Goal: Contribute content: Add original content to the website for others to see

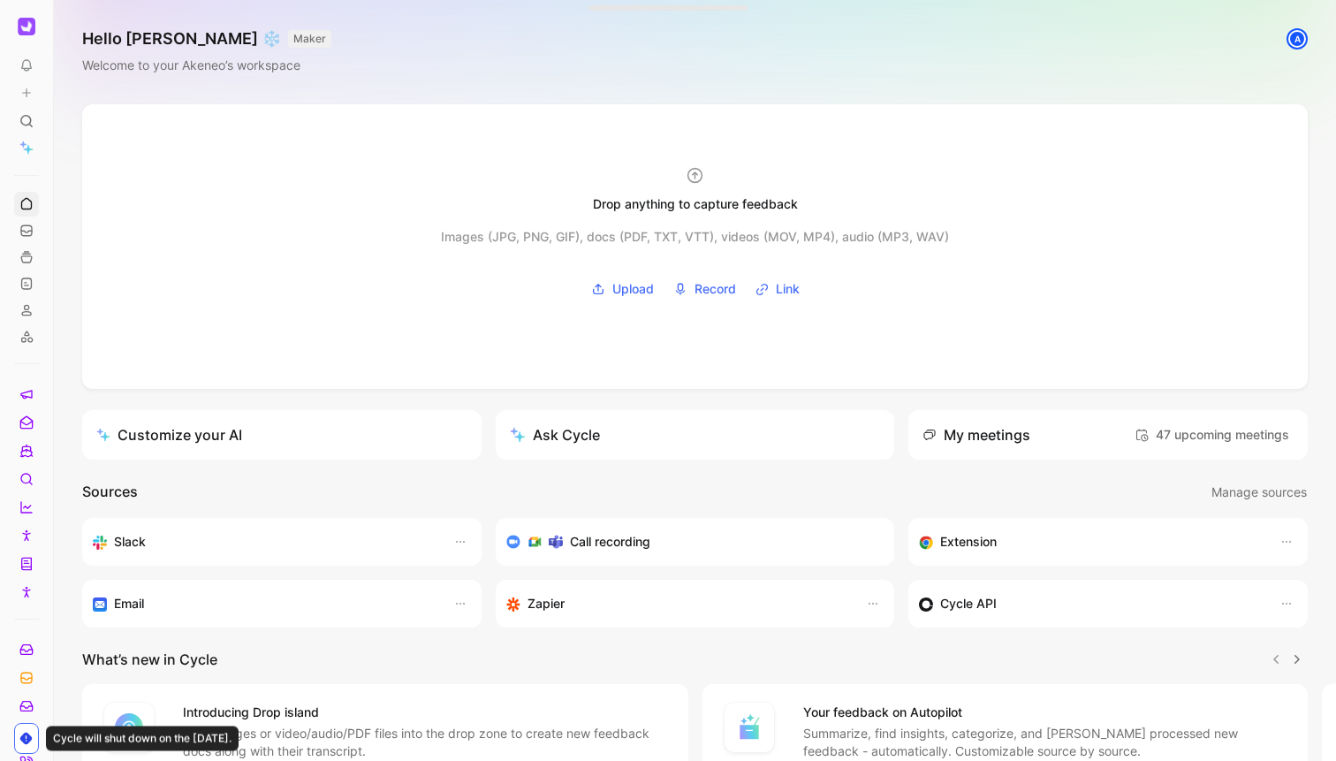
click at [33, 369] on div at bounding box center [26, 483] width 25 height 241
click at [27, 261] on icon at bounding box center [26, 257] width 14 height 14
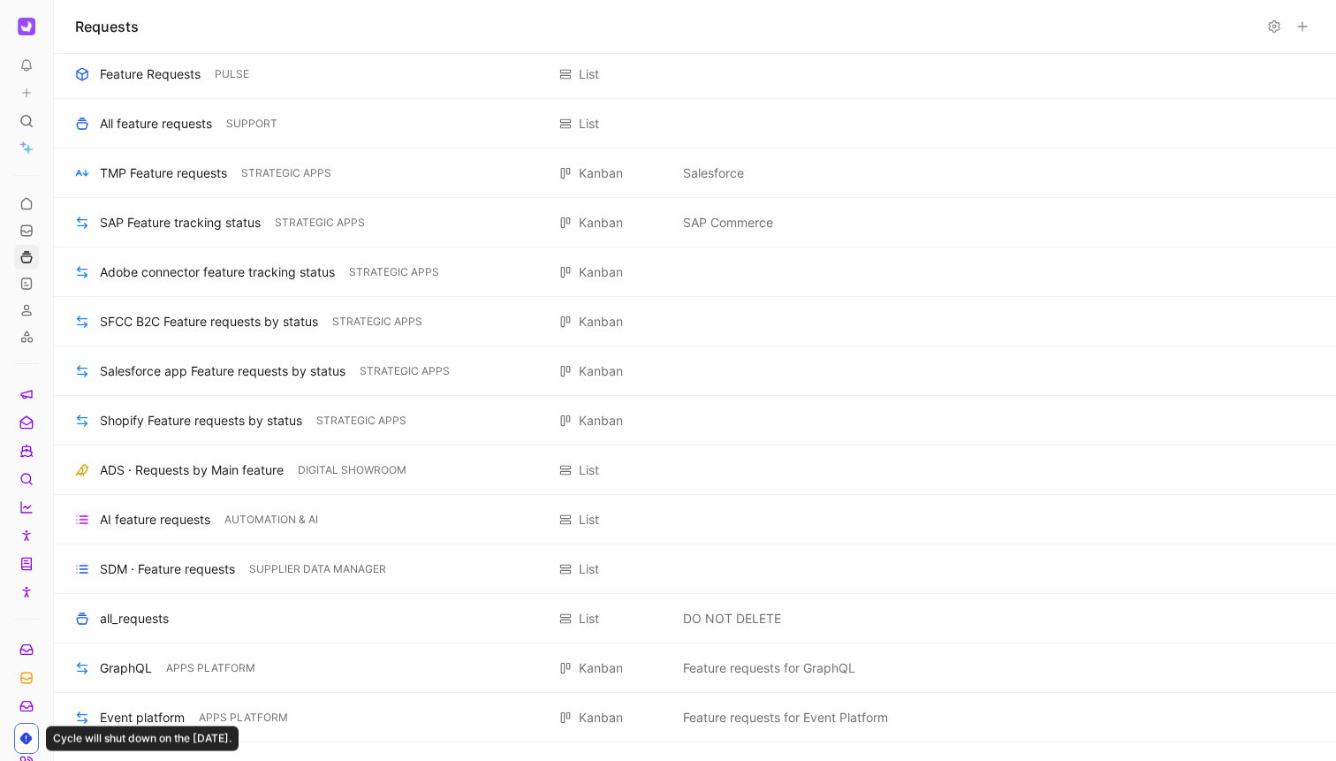
scroll to position [1709, 0]
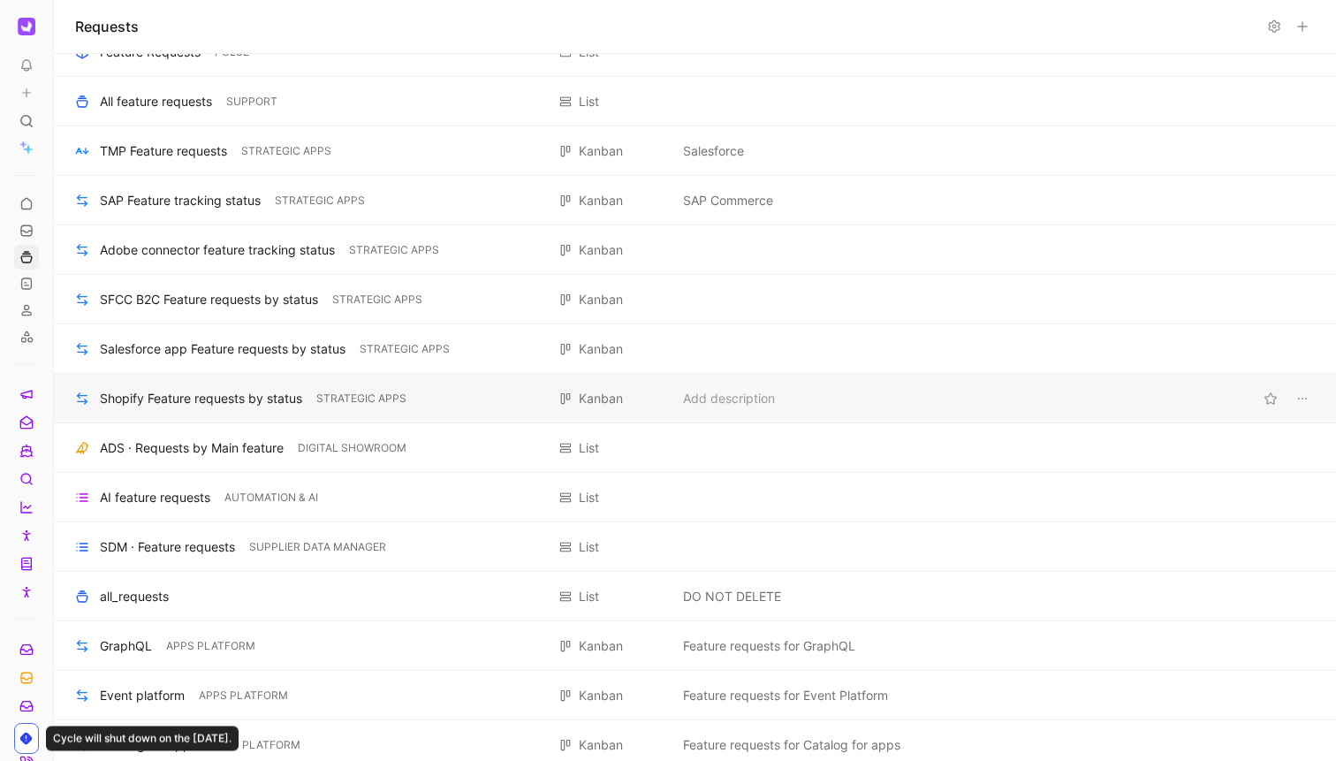
click at [249, 406] on div "Shopify Feature requests by status" at bounding box center [201, 398] width 202 height 21
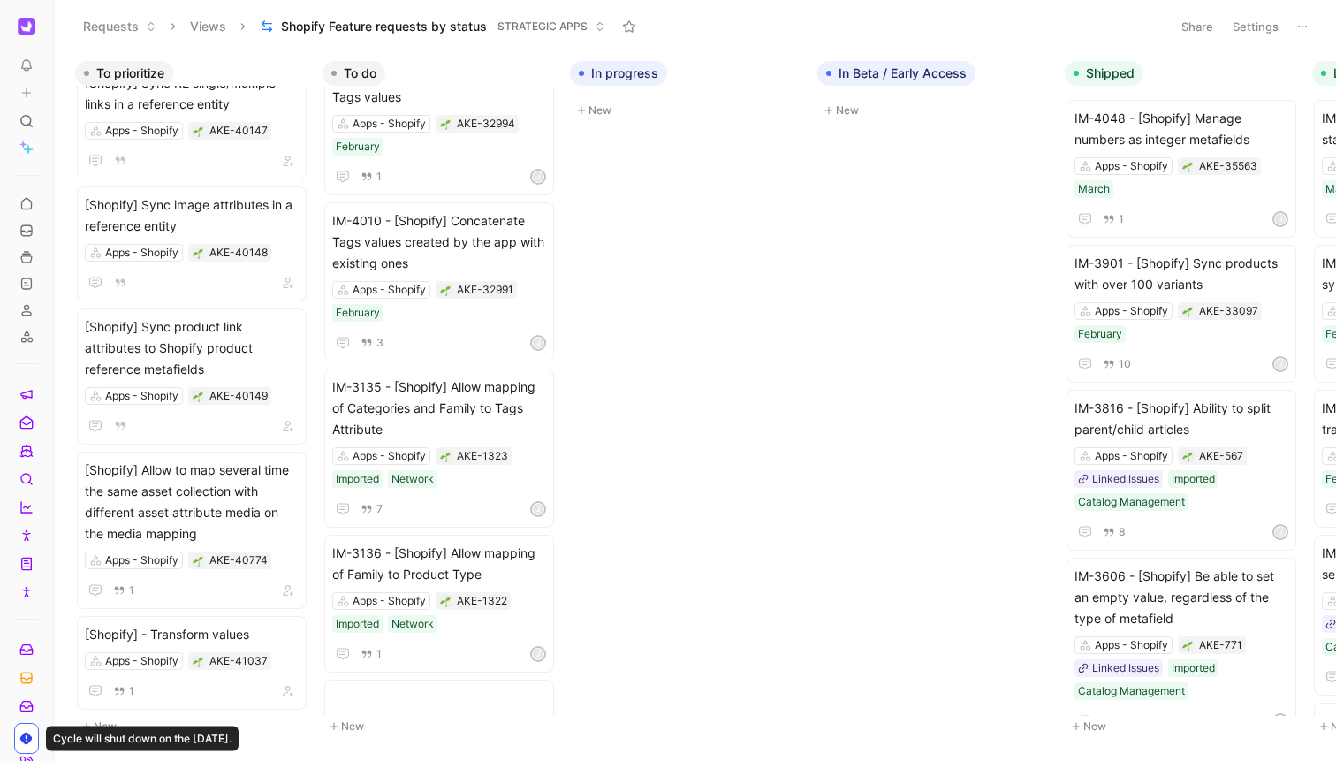
scroll to position [2782, 0]
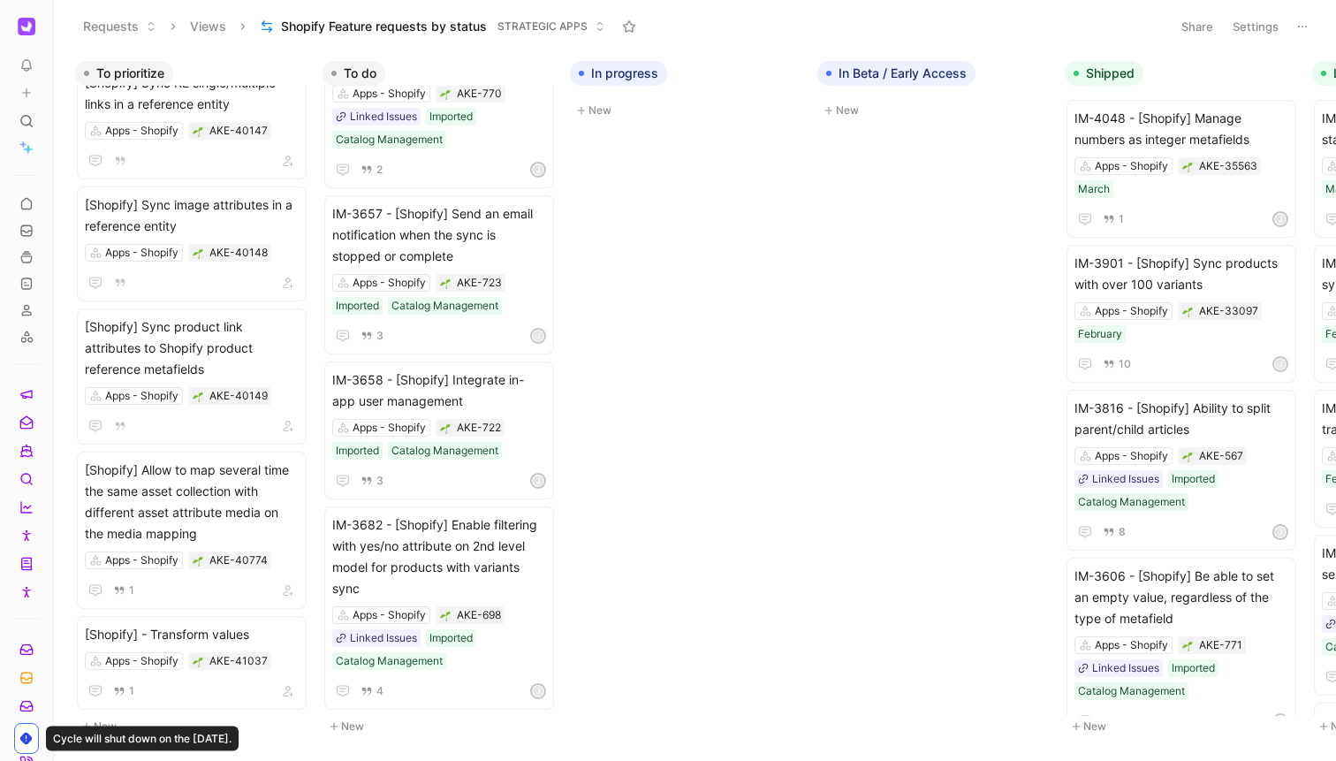
click at [363, 717] on button "New" at bounding box center [439, 726] width 233 height 21
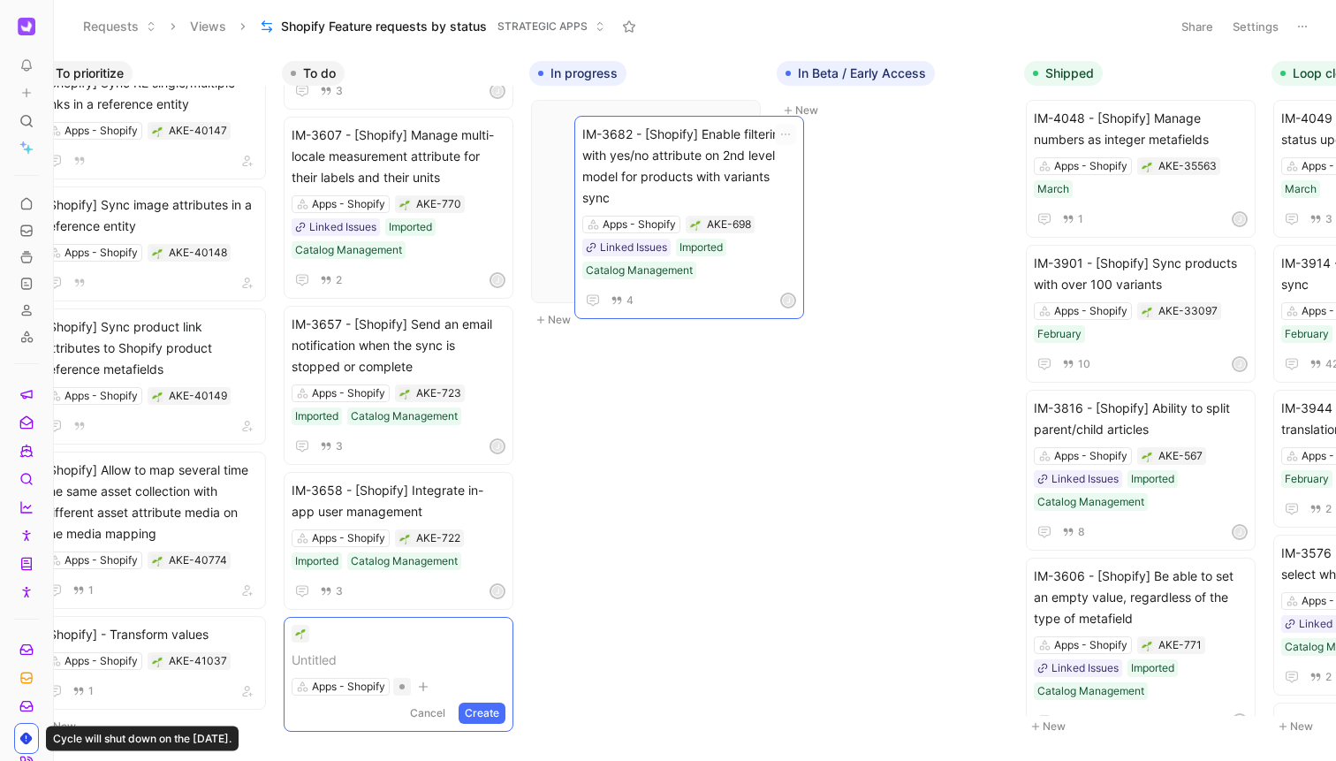
scroll to position [2672, 0]
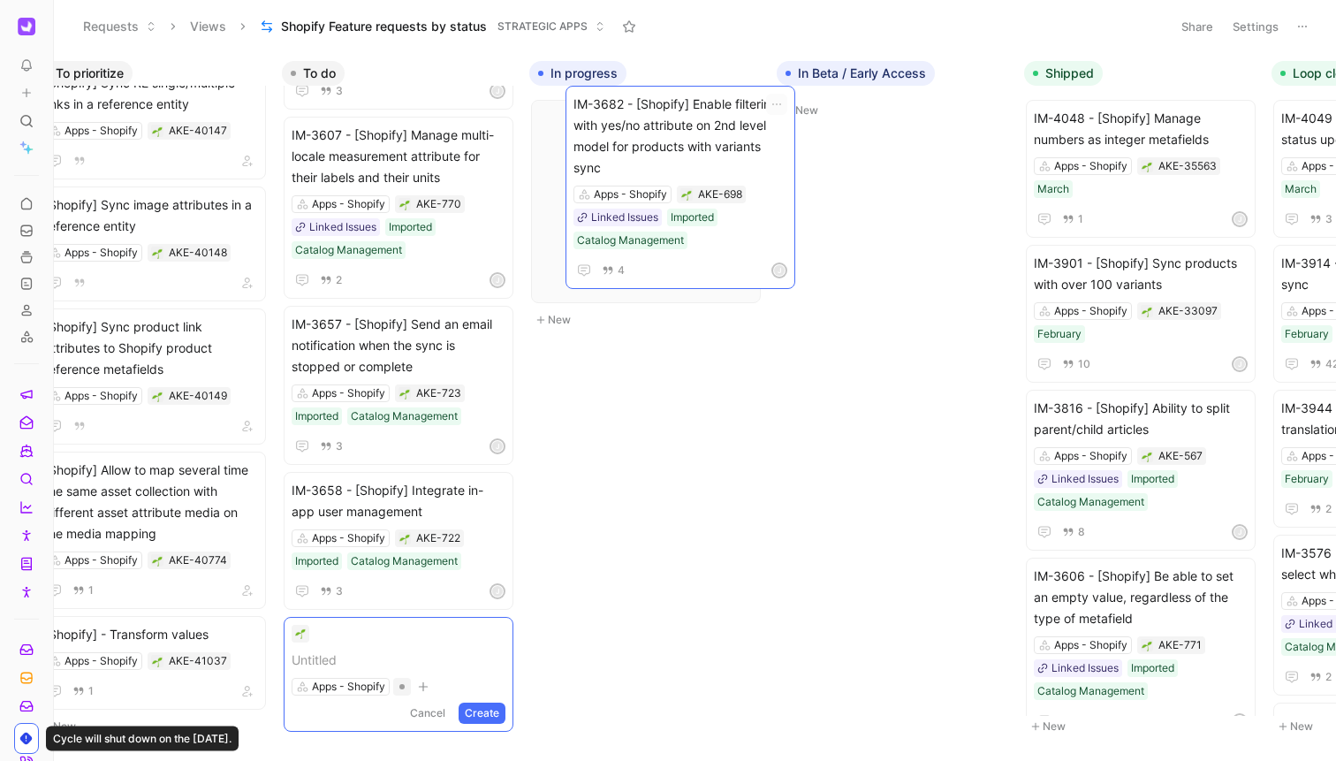
drag, startPoint x: 353, startPoint y: 467, endPoint x: 593, endPoint y: 145, distance: 401.5
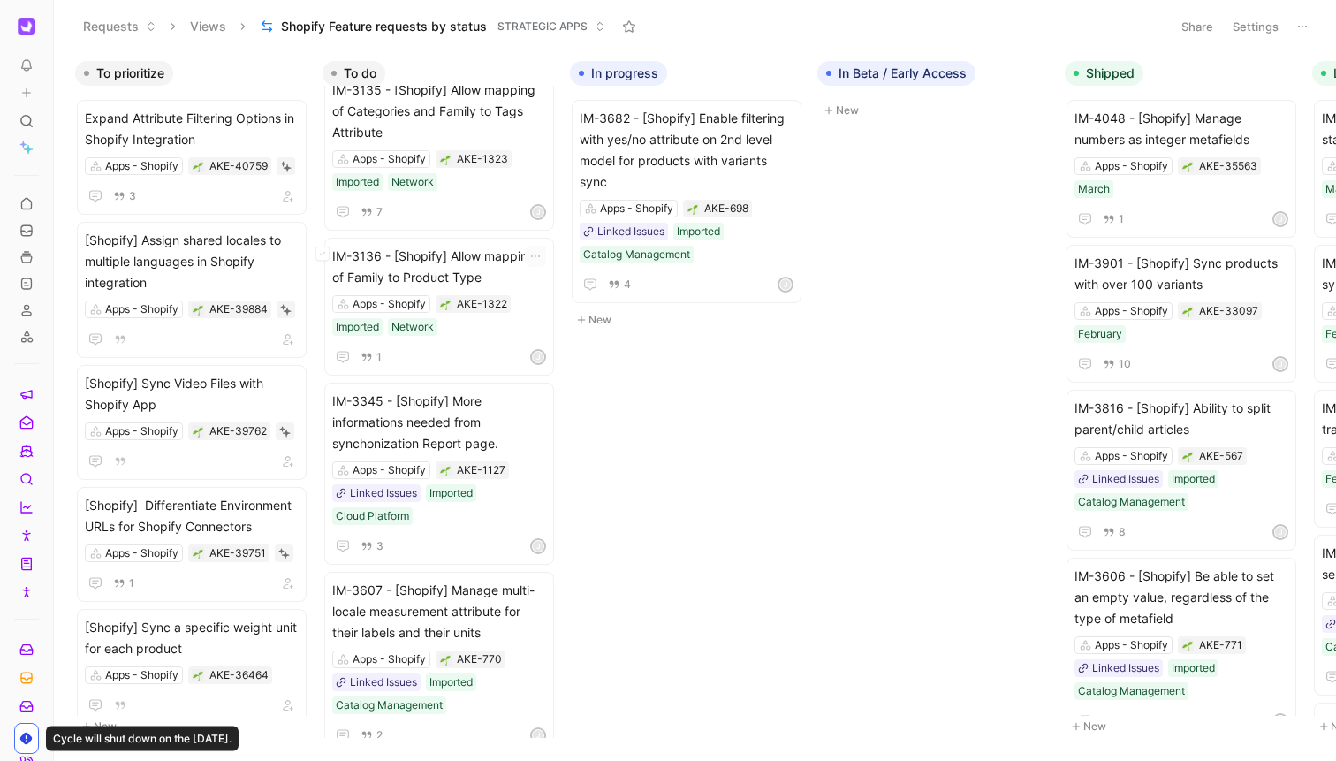
scroll to position [2202, 0]
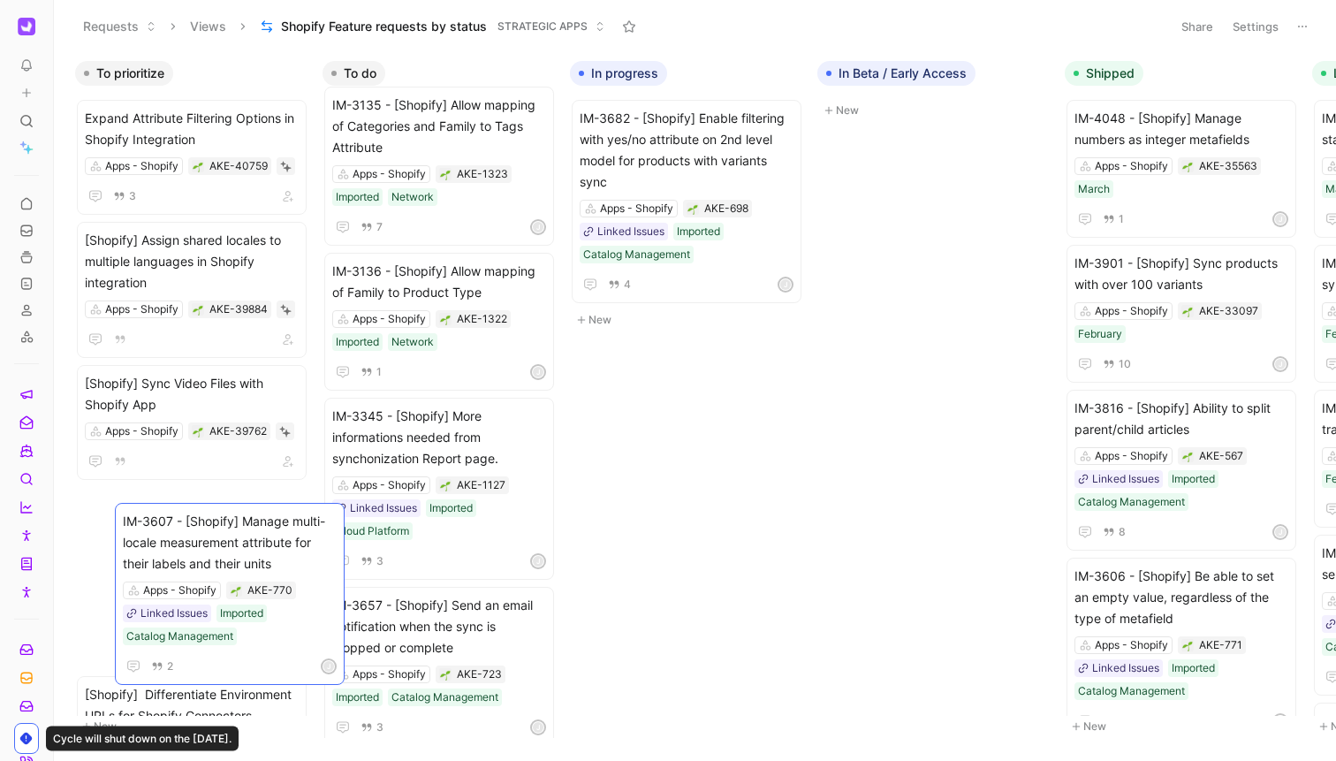
drag, startPoint x: 437, startPoint y: 611, endPoint x: 228, endPoint y: 527, distance: 225.6
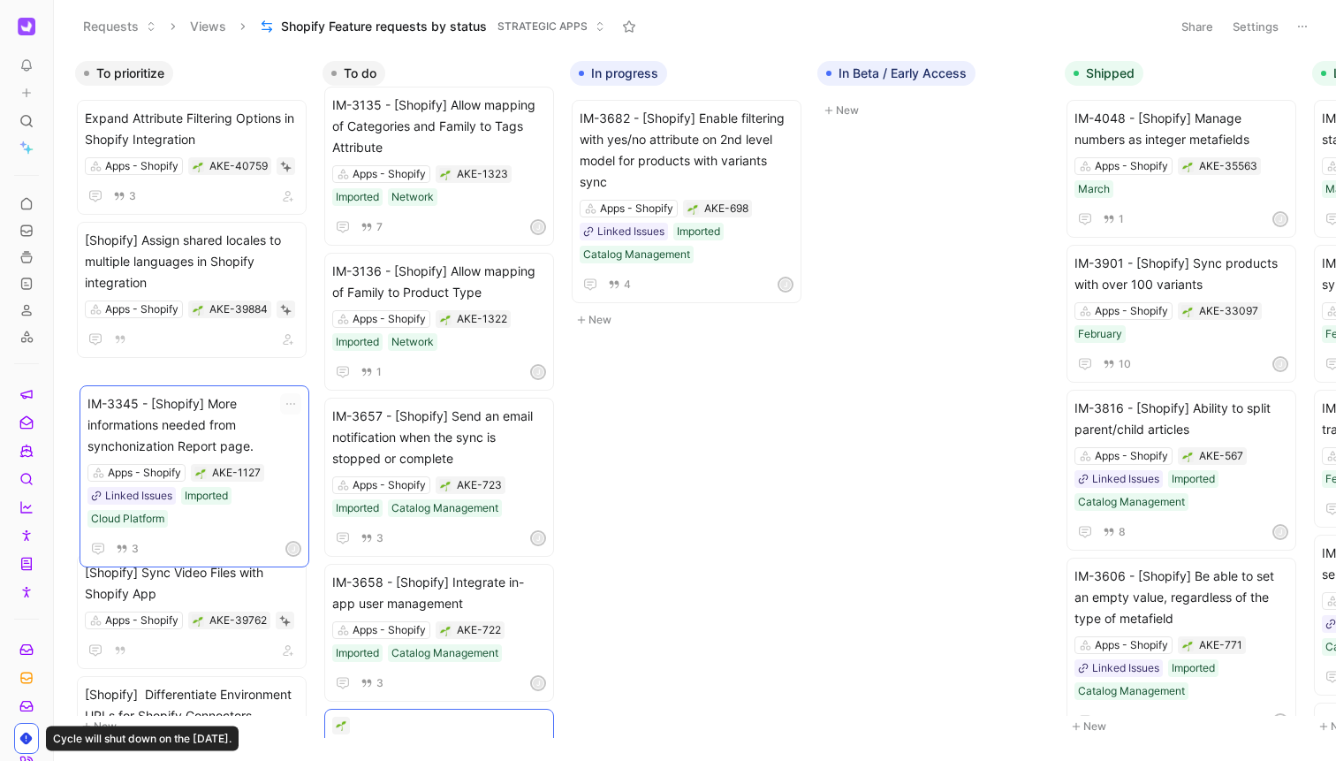
drag, startPoint x: 510, startPoint y: 442, endPoint x: 265, endPoint y: 429, distance: 245.1
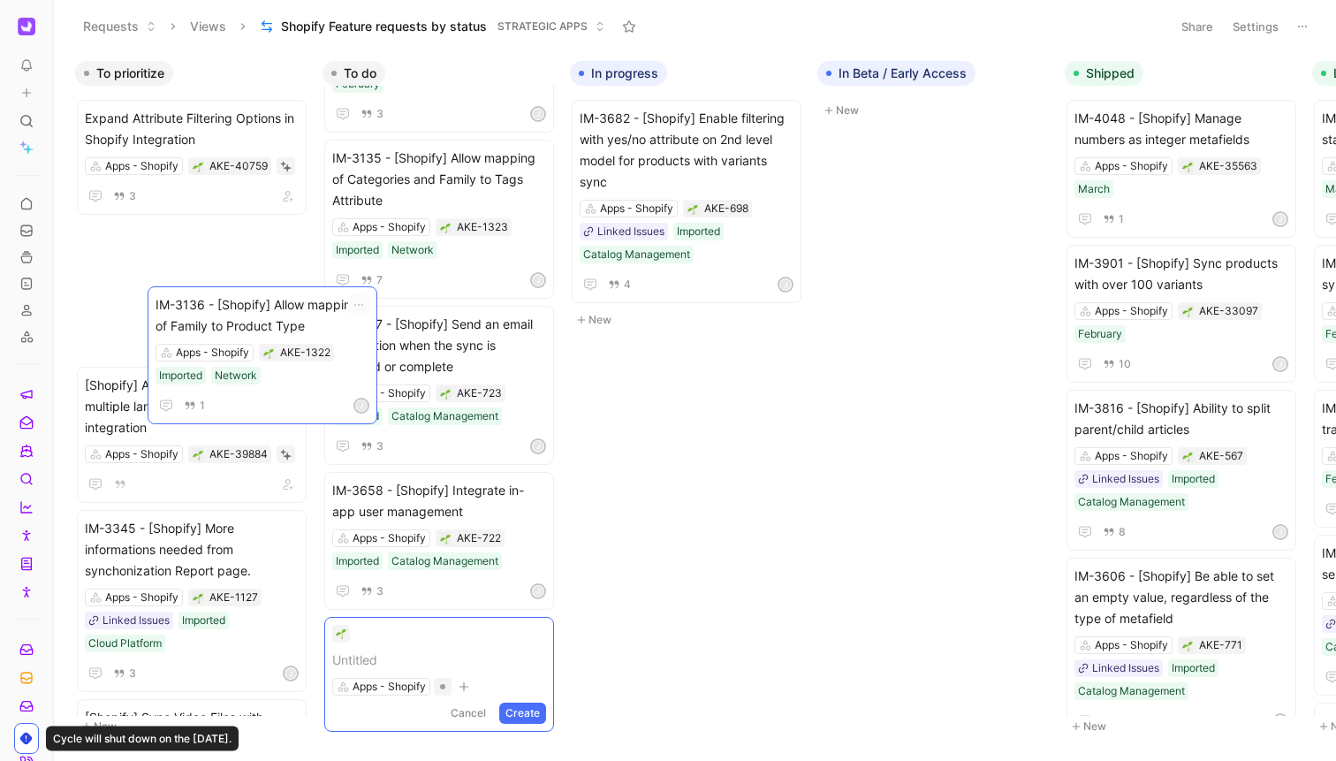
scroll to position [2149, 0]
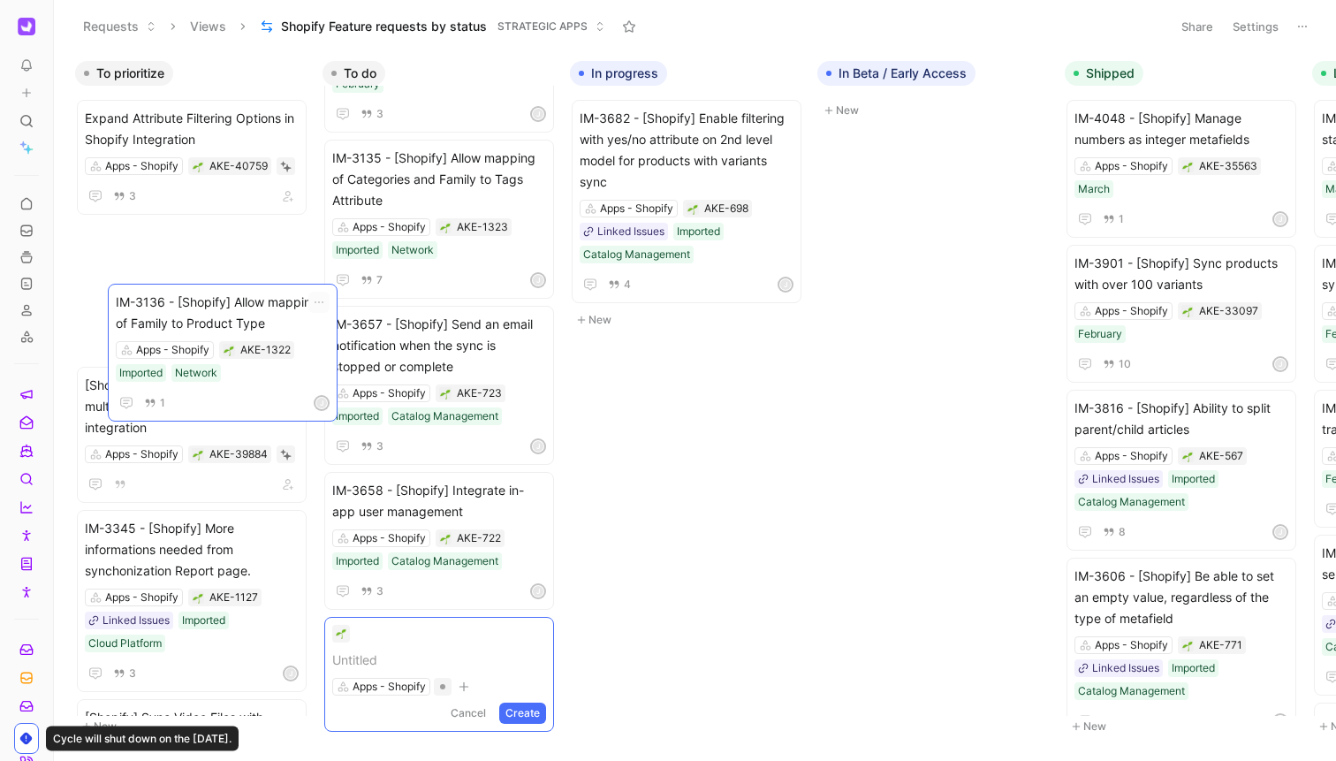
drag, startPoint x: 485, startPoint y: 297, endPoint x: 267, endPoint y: 327, distance: 220.3
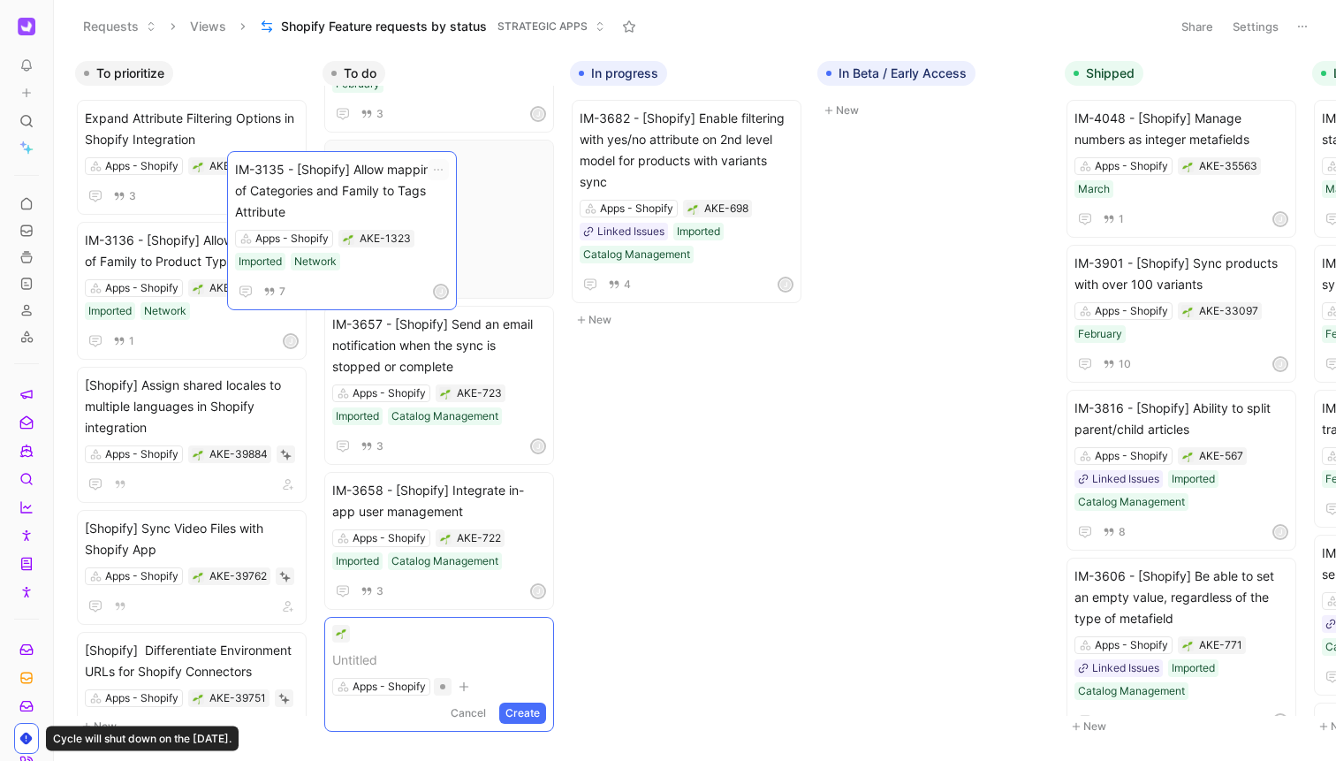
scroll to position [2045, 0]
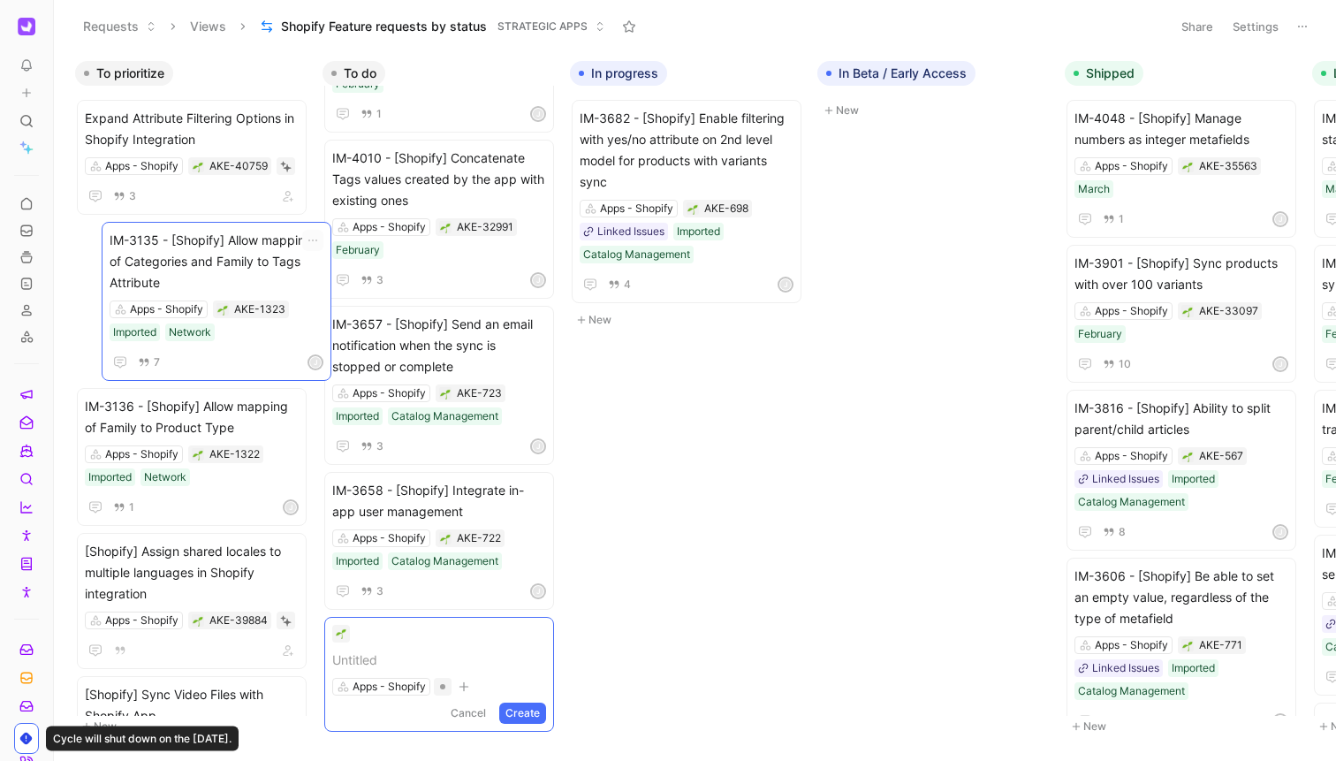
drag, startPoint x: 482, startPoint y: 189, endPoint x: 260, endPoint y: 271, distance: 237.3
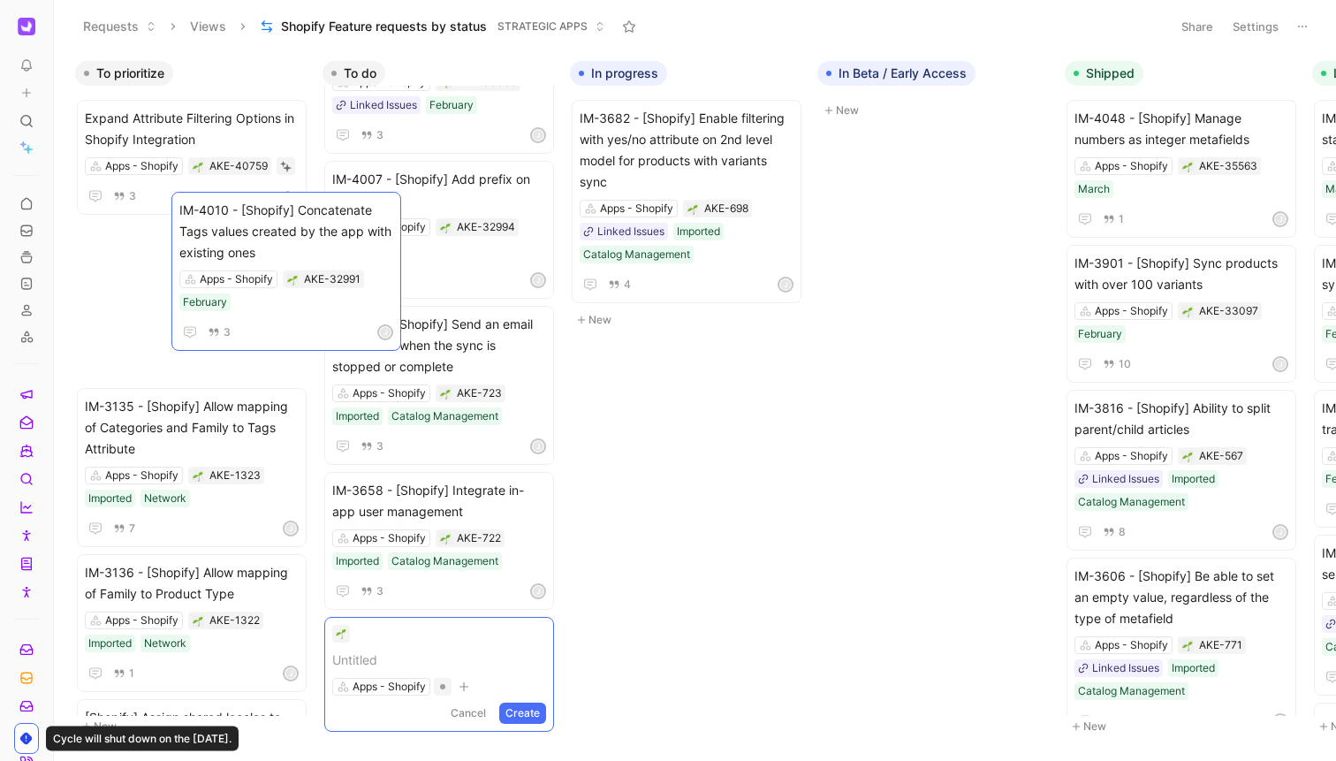
scroll to position [1942, 0]
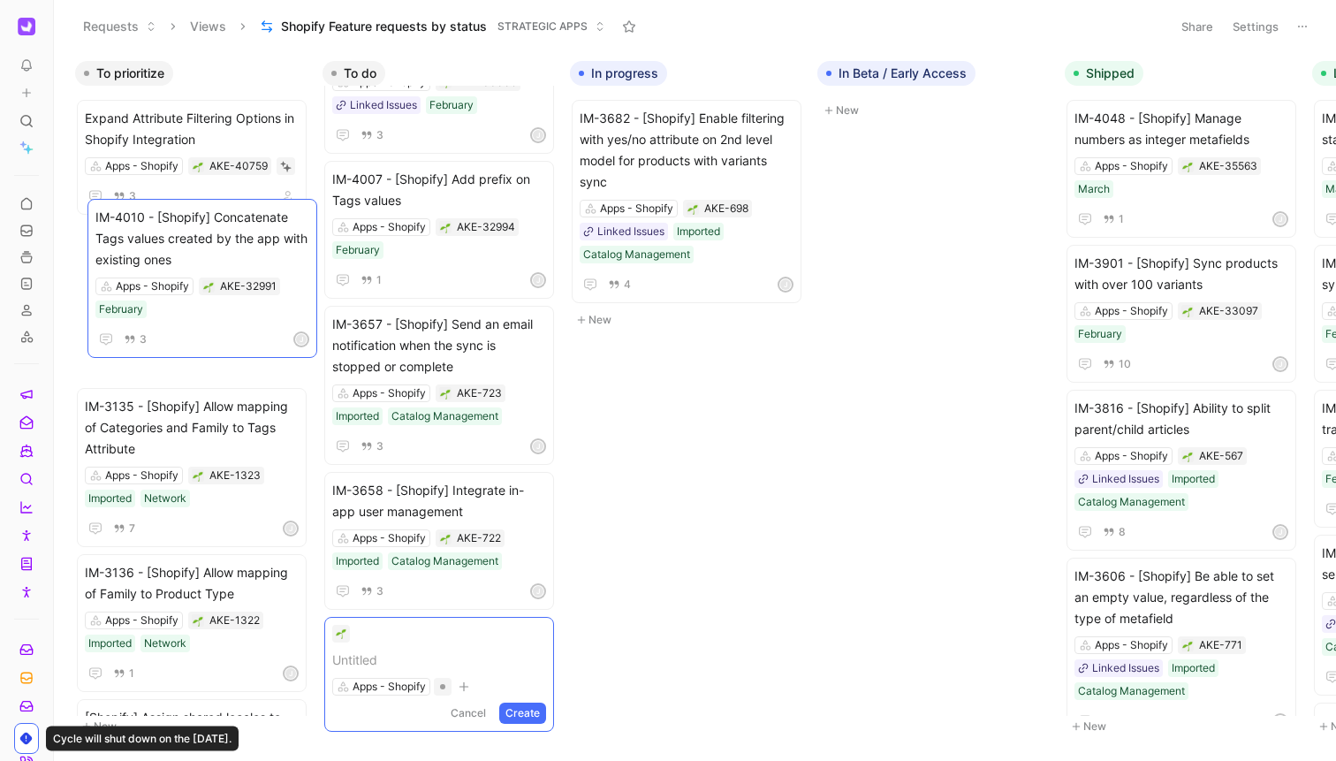
drag, startPoint x: 489, startPoint y: 256, endPoint x: 248, endPoint y: 234, distance: 241.3
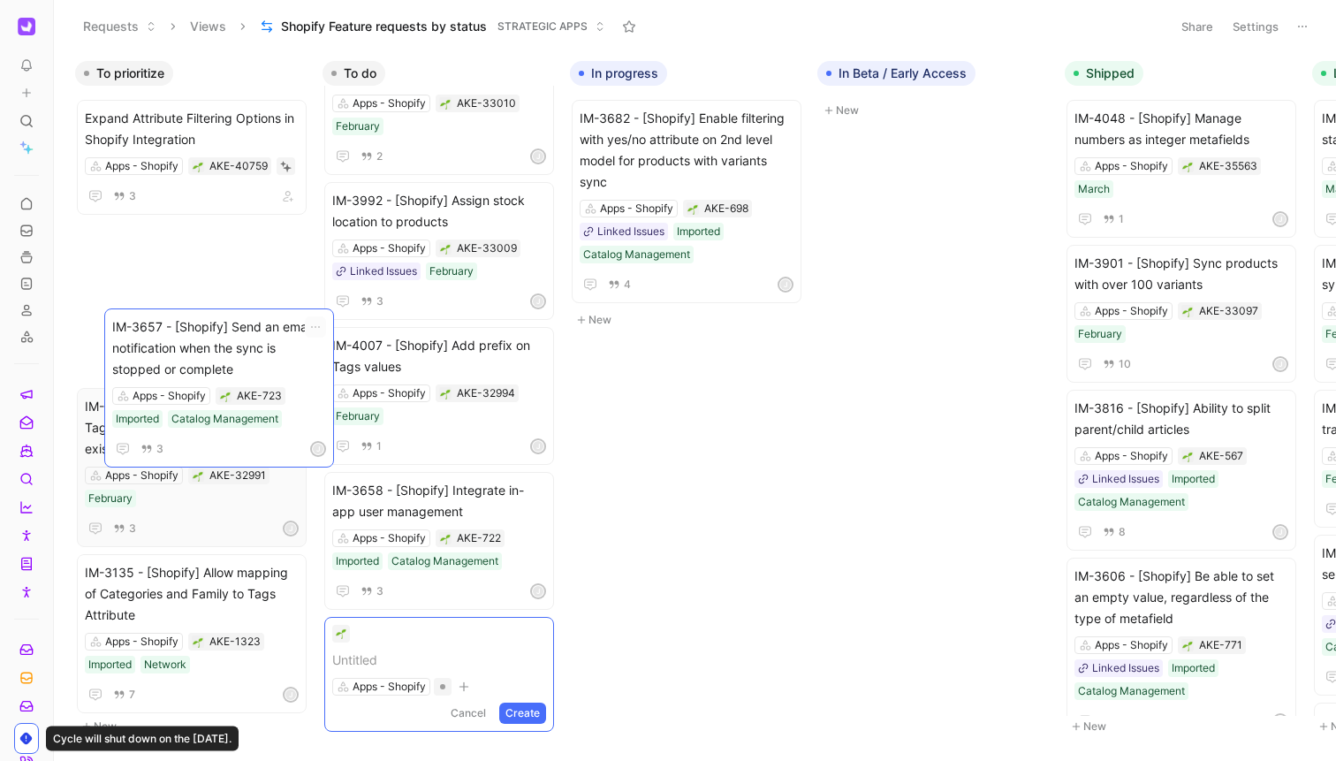
drag, startPoint x: 482, startPoint y: 355, endPoint x: 215, endPoint y: 366, distance: 267.9
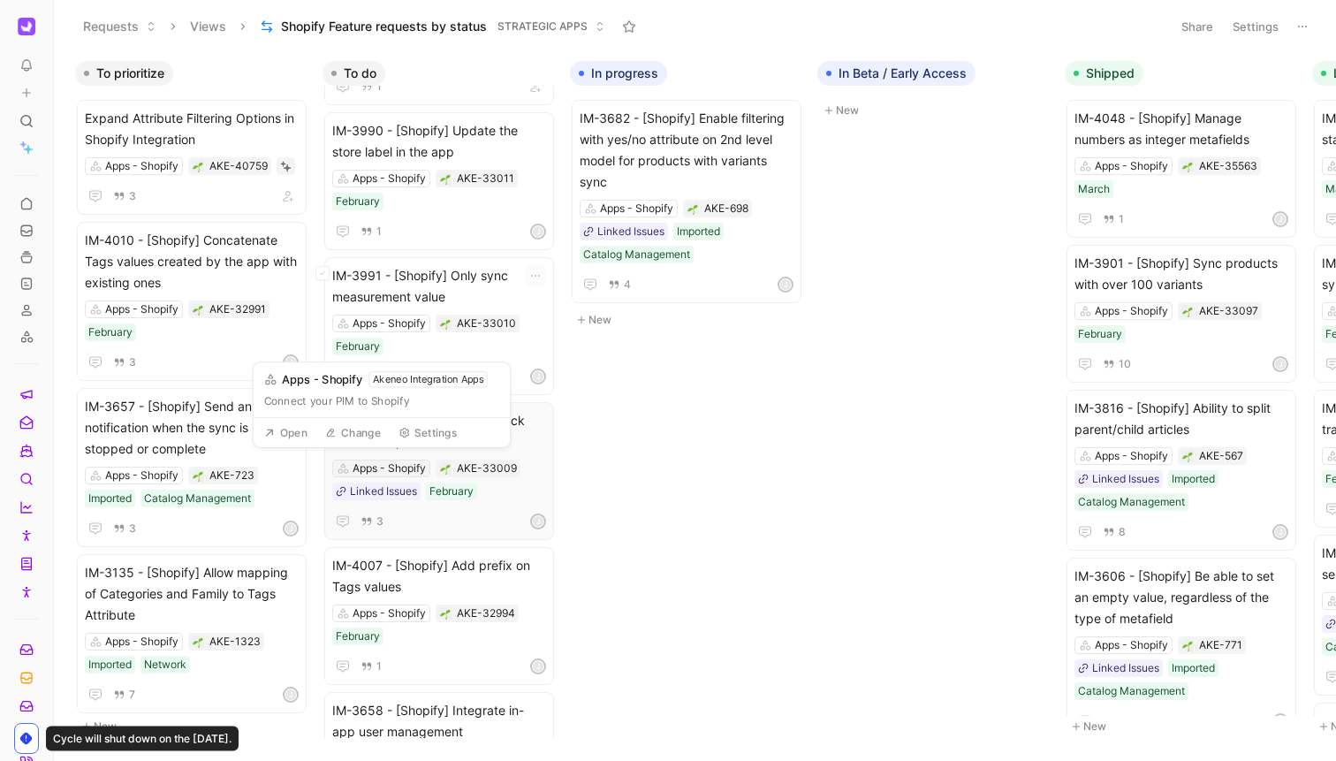
scroll to position [1770, 0]
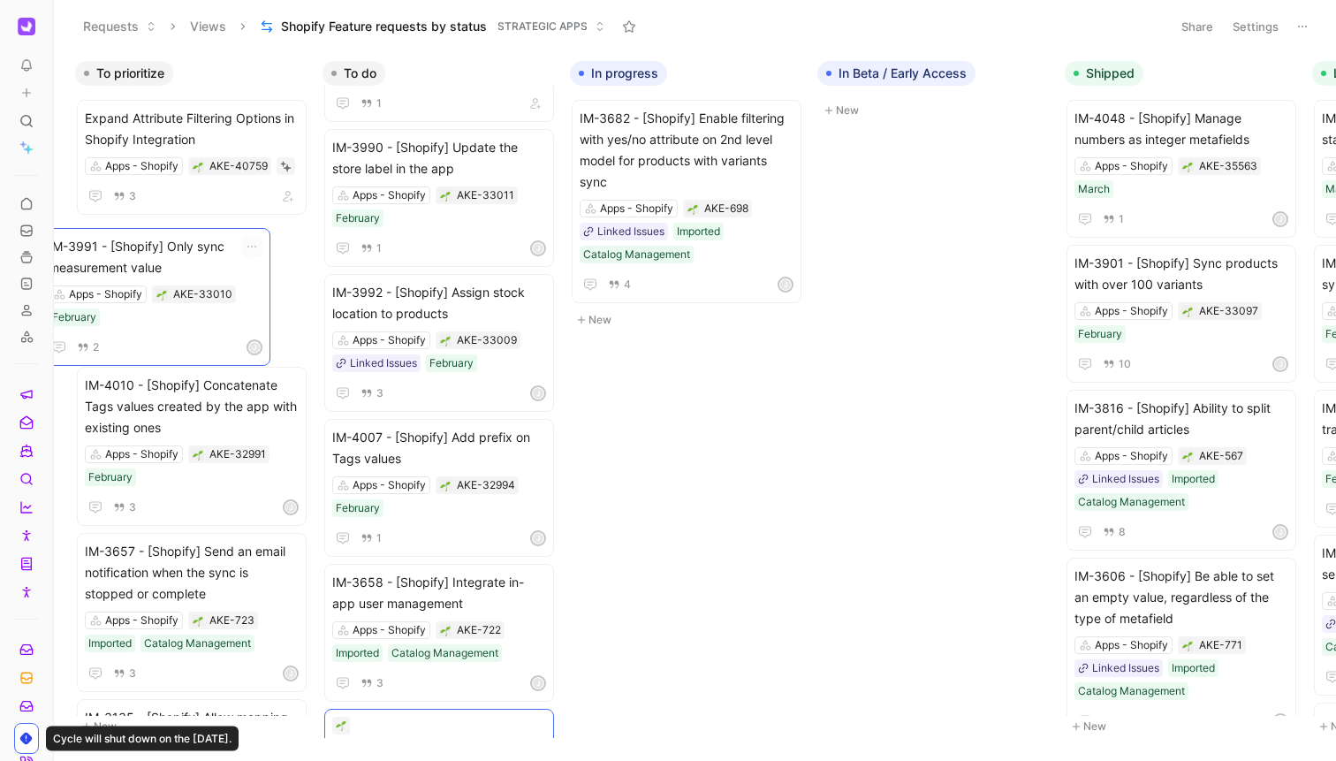
drag, startPoint x: 470, startPoint y: 309, endPoint x: 187, endPoint y: 263, distance: 286.4
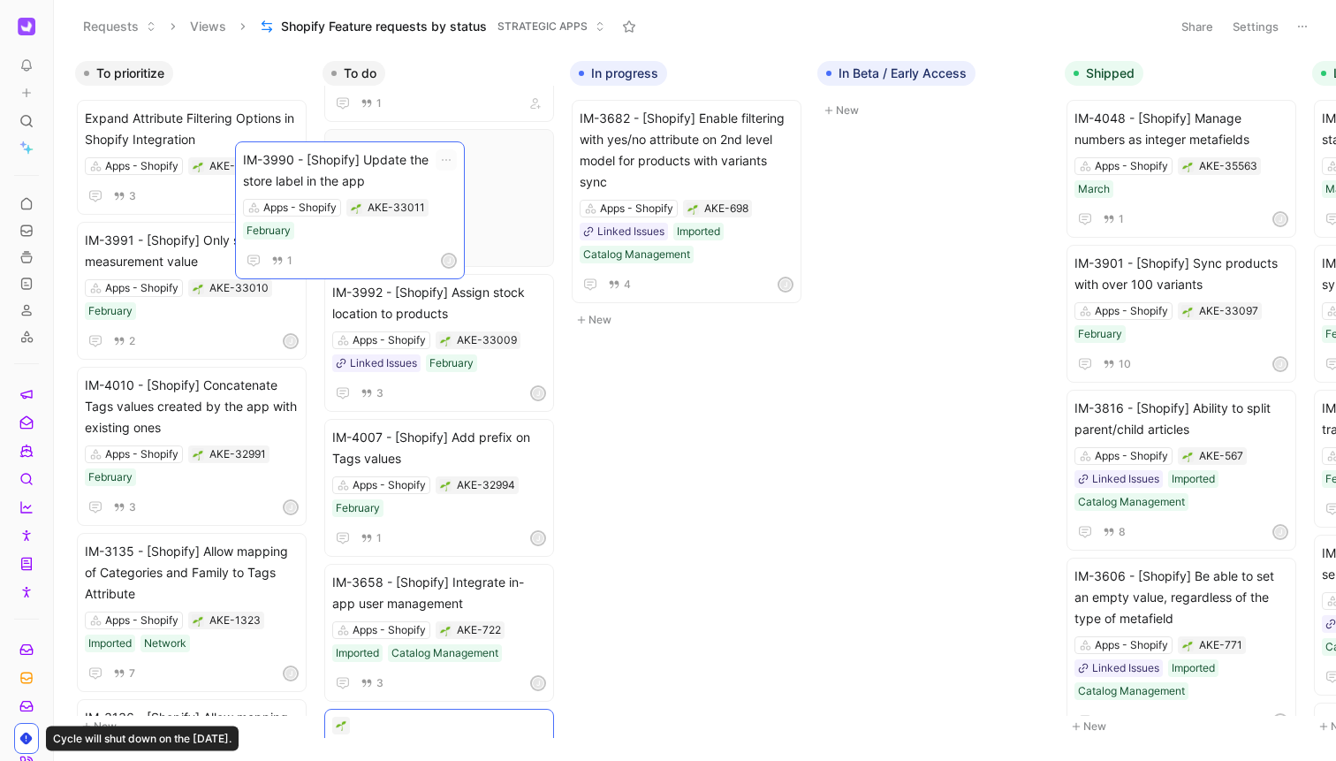
scroll to position [1717, 0]
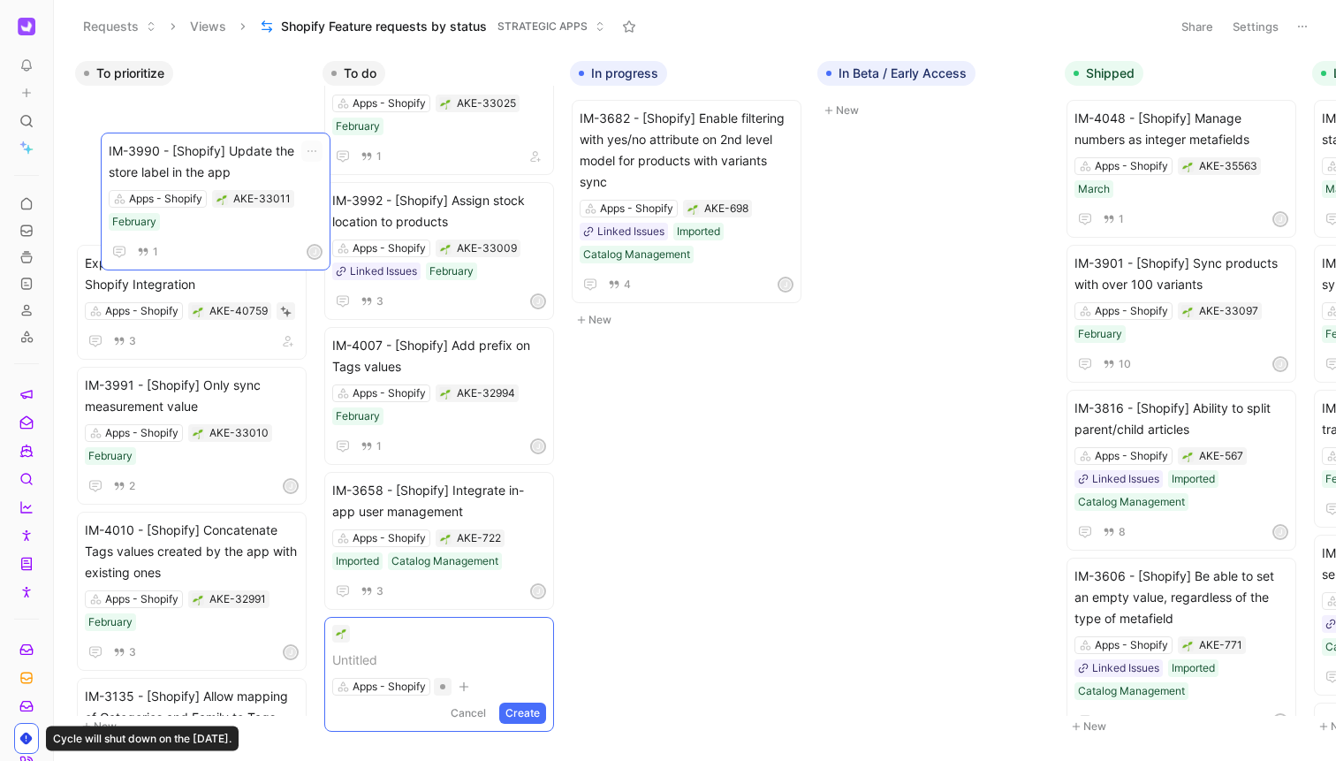
drag, startPoint x: 452, startPoint y: 176, endPoint x: 229, endPoint y: 179, distance: 223.6
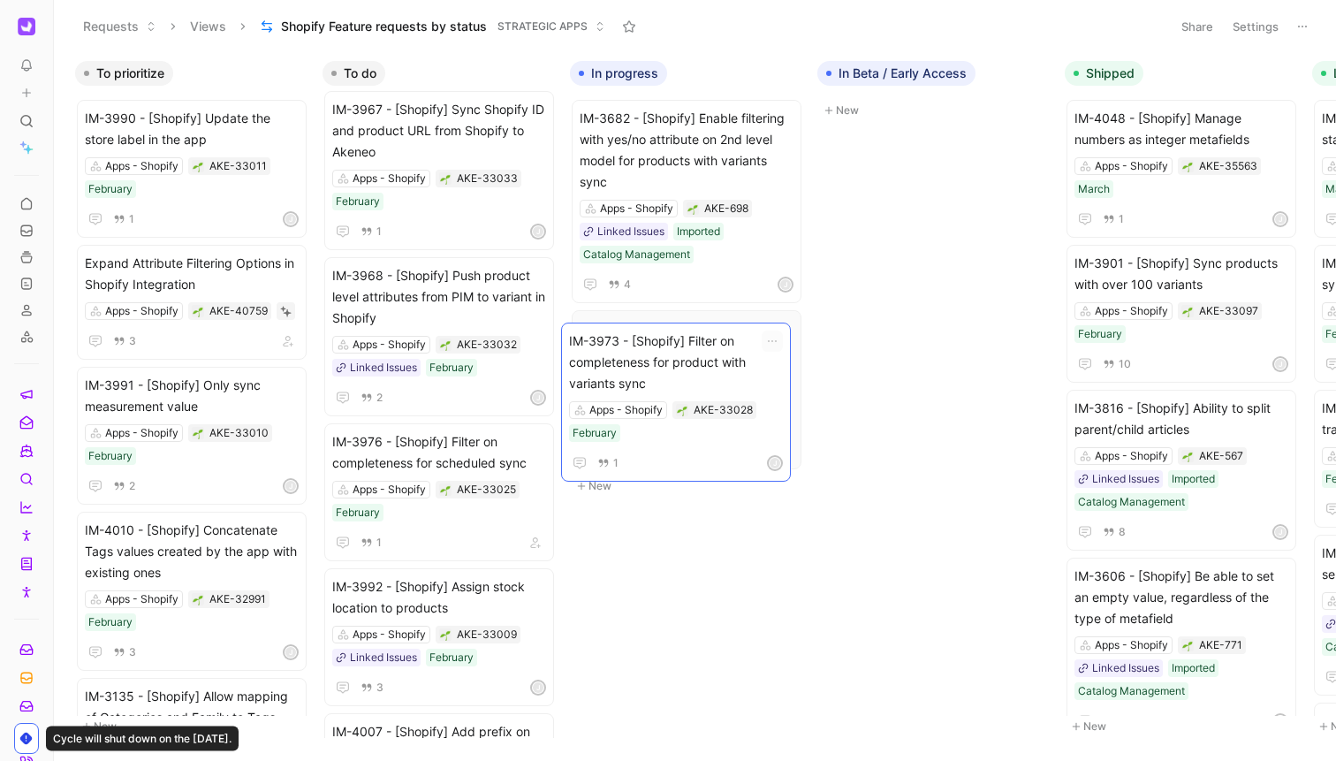
scroll to position [0, 78]
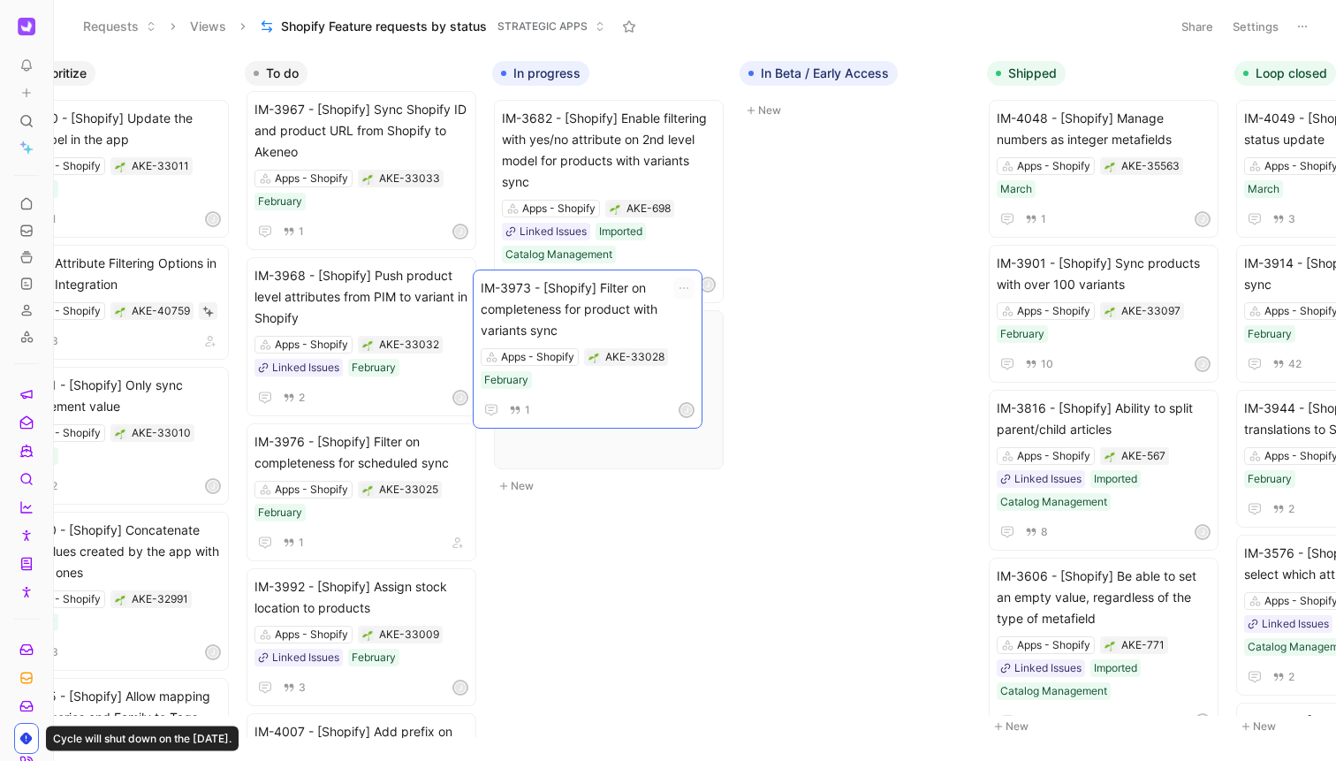
drag, startPoint x: 376, startPoint y: 480, endPoint x: 543, endPoint y: 335, distance: 221.8
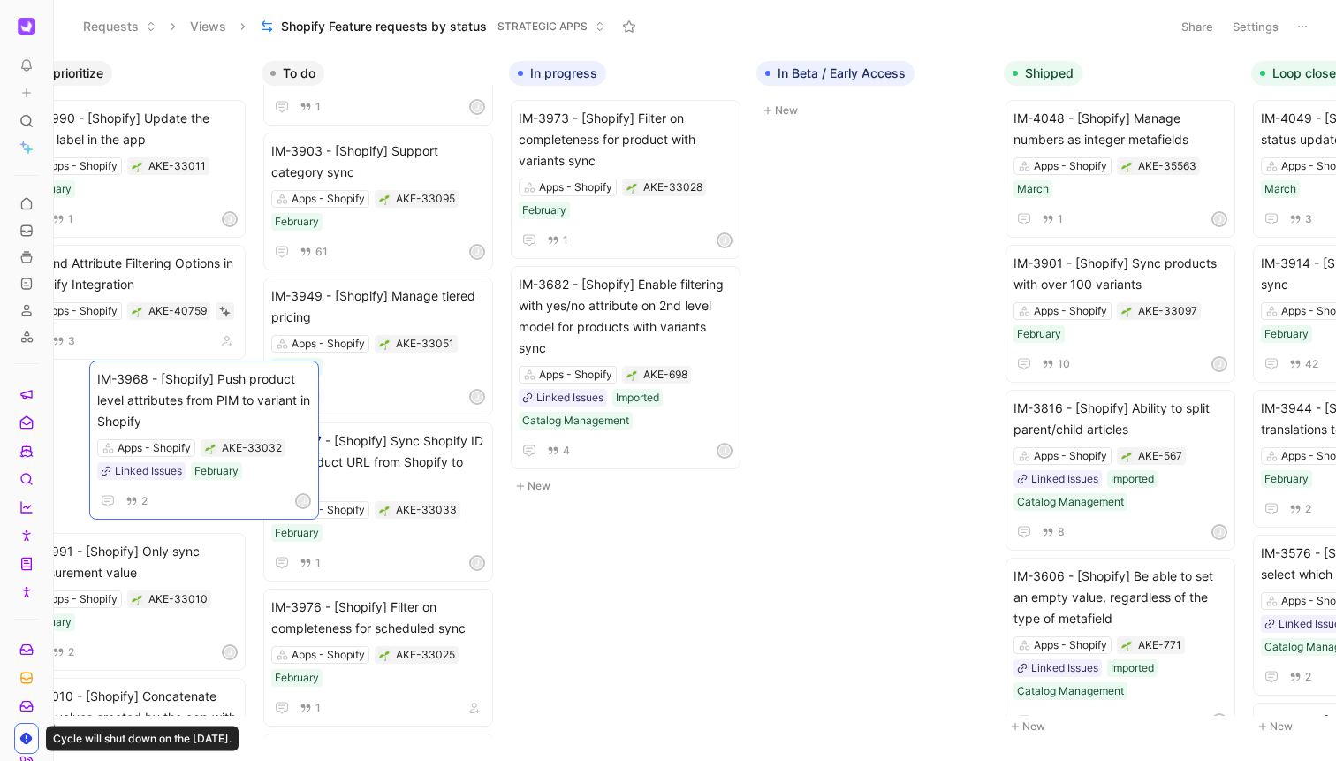
scroll to position [0, 0]
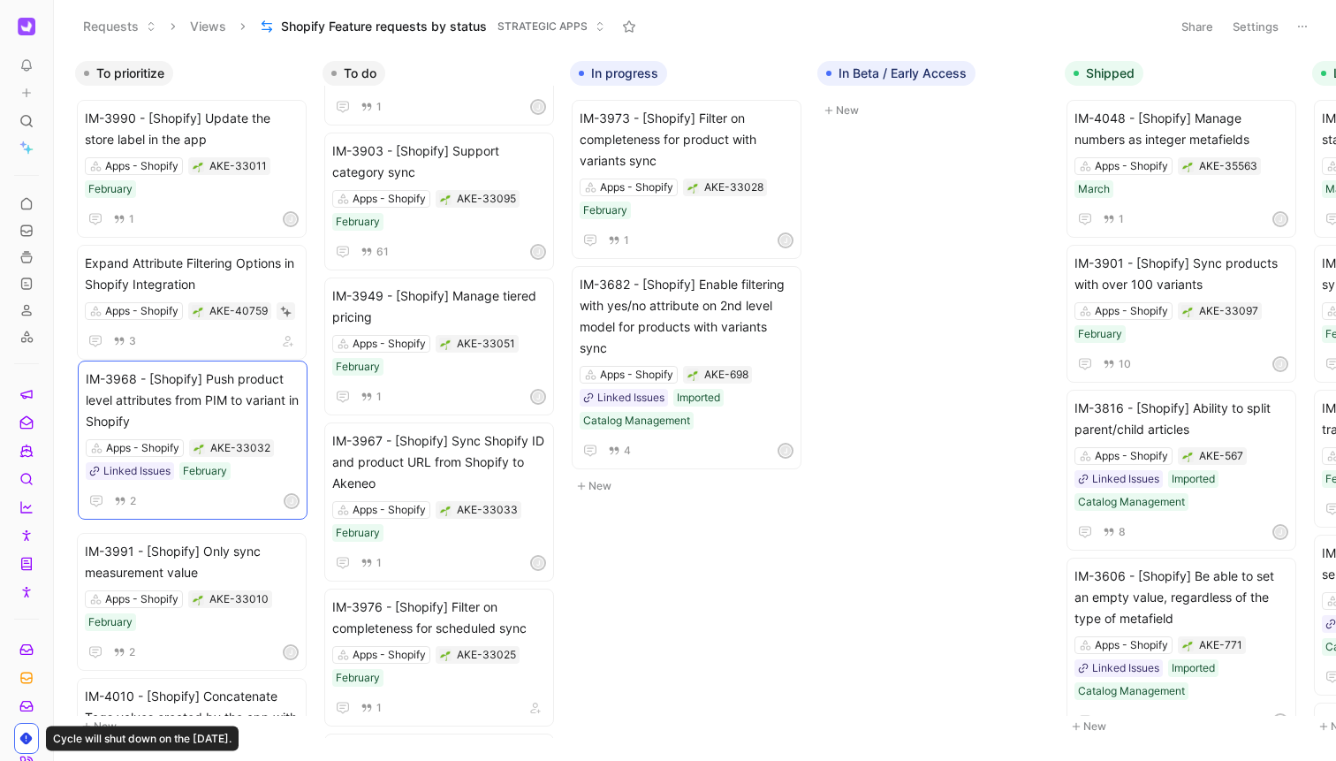
drag, startPoint x: 422, startPoint y: 620, endPoint x: 254, endPoint y: 392, distance: 283.6
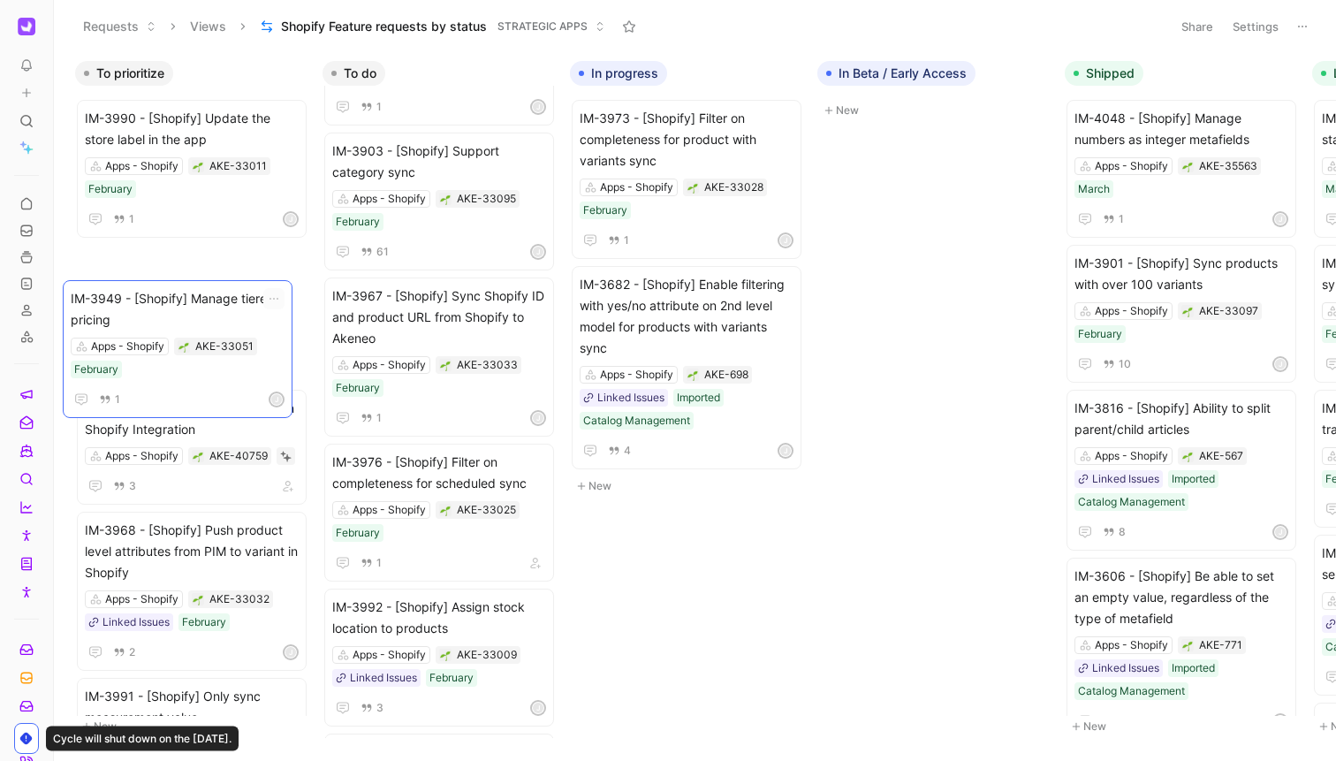
drag, startPoint x: 489, startPoint y: 303, endPoint x: 227, endPoint y: 306, distance: 261.5
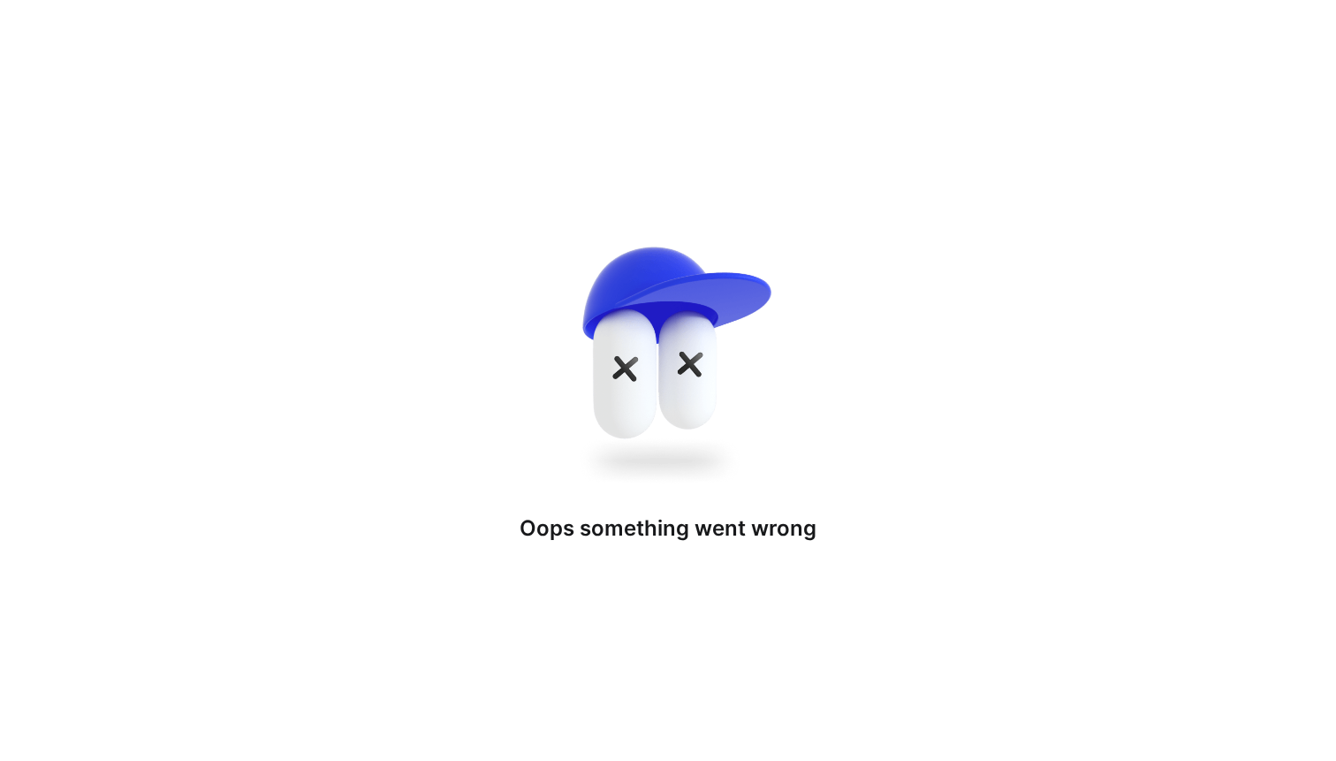
drag, startPoint x: 467, startPoint y: 165, endPoint x: 323, endPoint y: 194, distance: 146.9
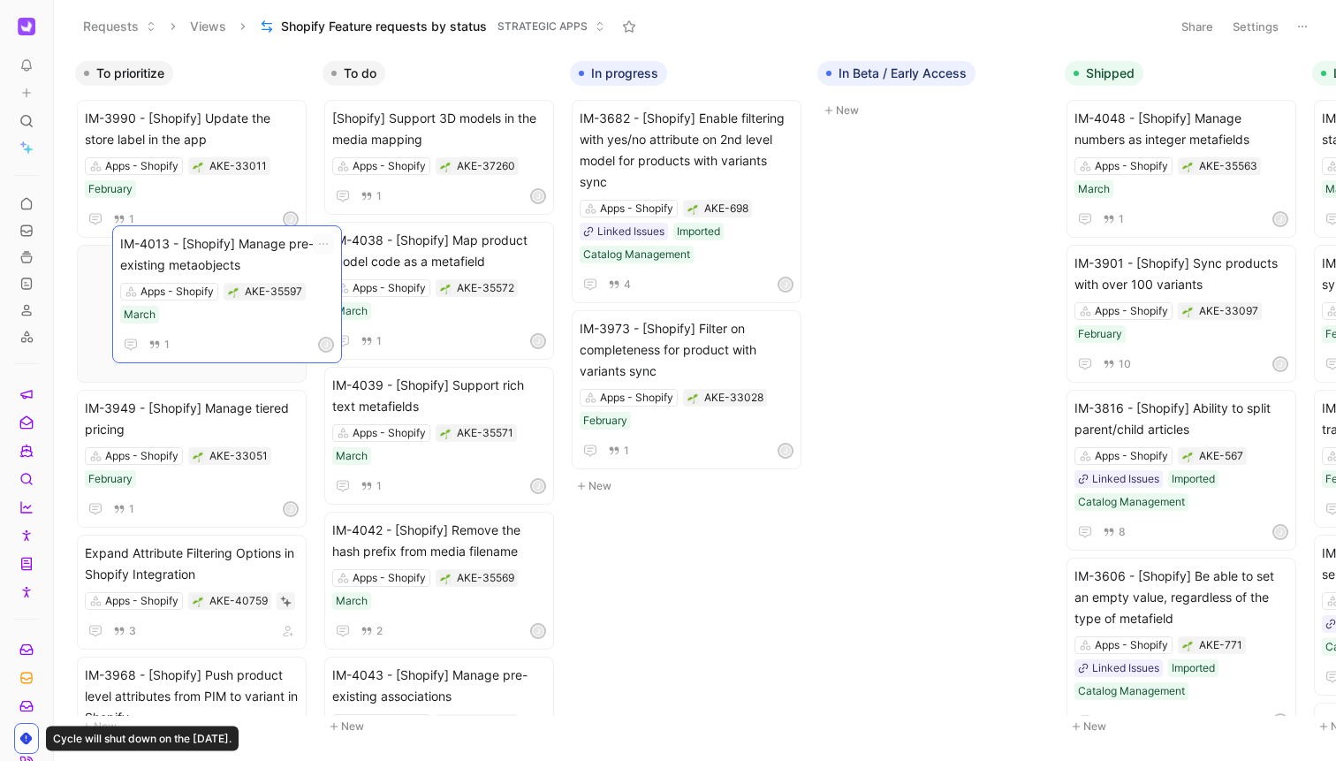
drag, startPoint x: 474, startPoint y: 244, endPoint x: 262, endPoint y: 247, distance: 212.1
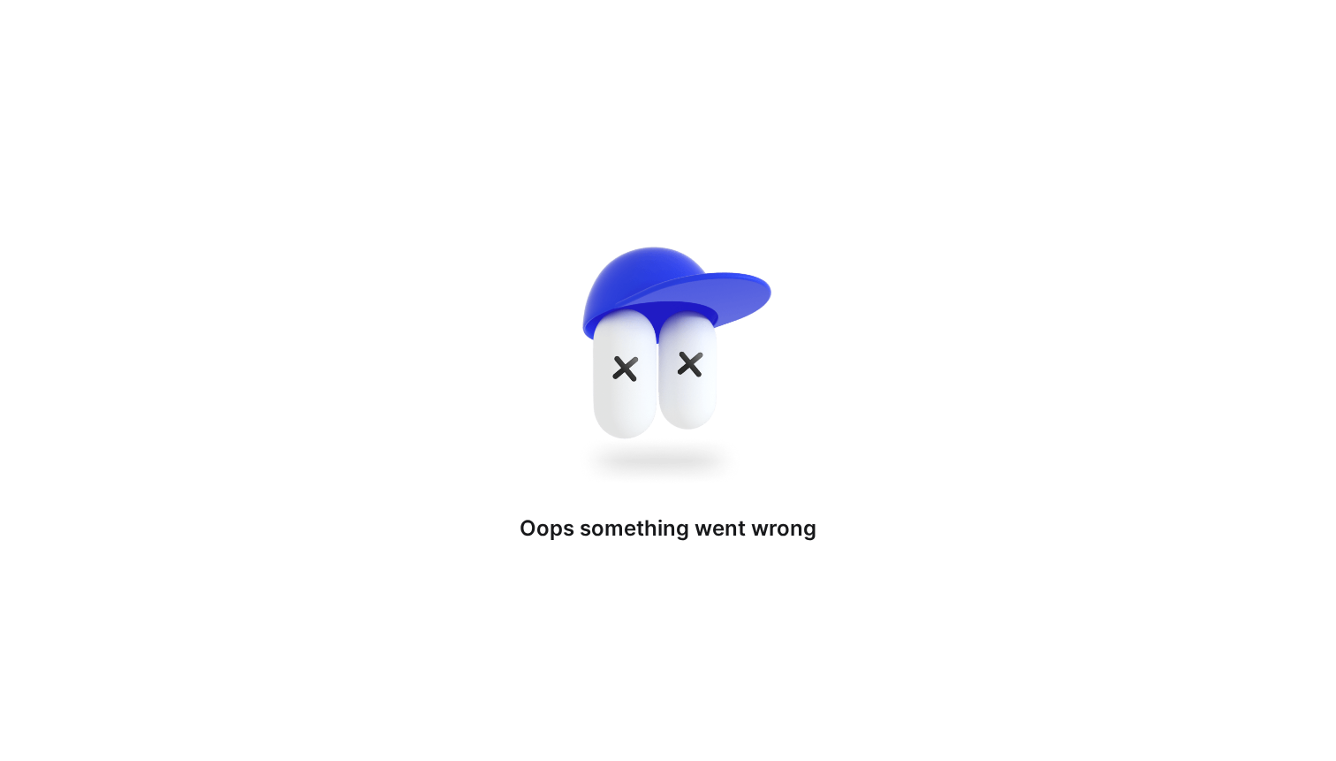
drag, startPoint x: 482, startPoint y: 137, endPoint x: 356, endPoint y: 167, distance: 129.0
drag, startPoint x: 507, startPoint y: 130, endPoint x: 385, endPoint y: 148, distance: 123.3
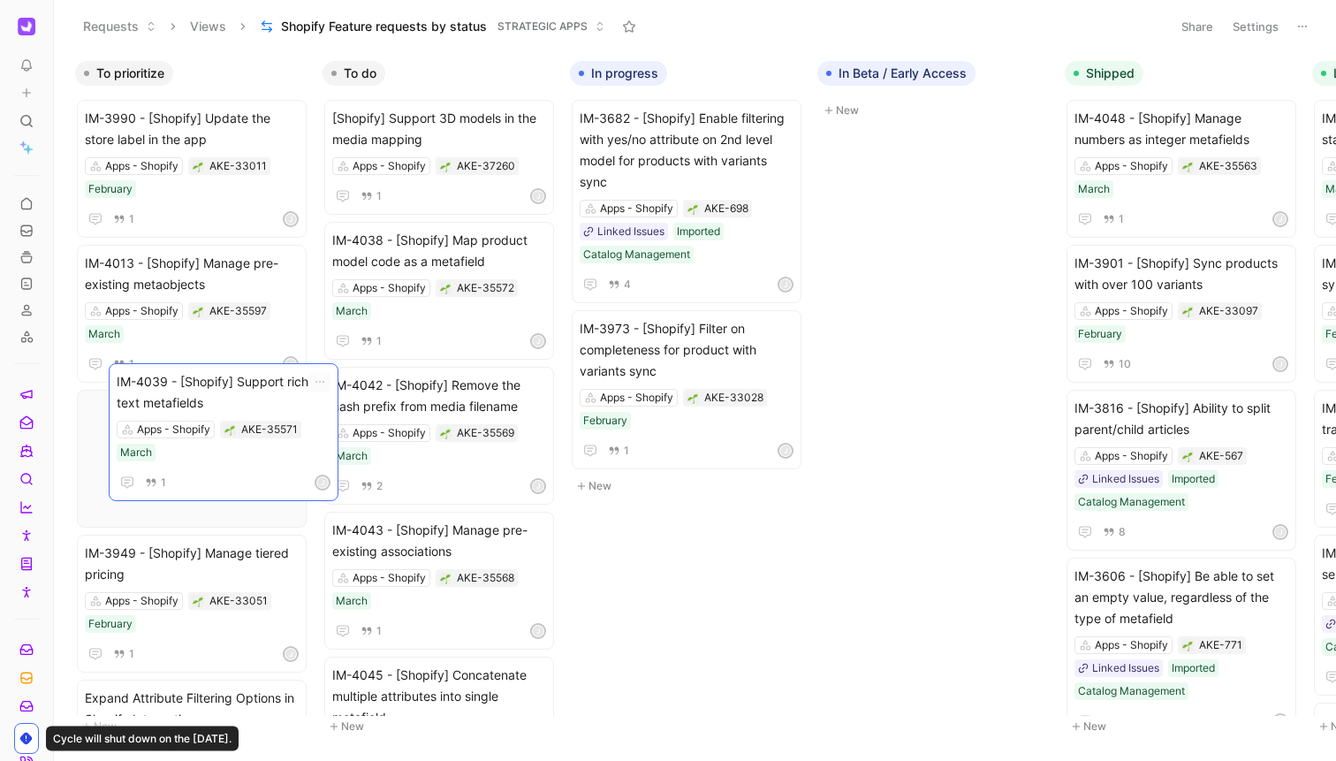
drag, startPoint x: 492, startPoint y: 391, endPoint x: 277, endPoint y: 387, distance: 215.6
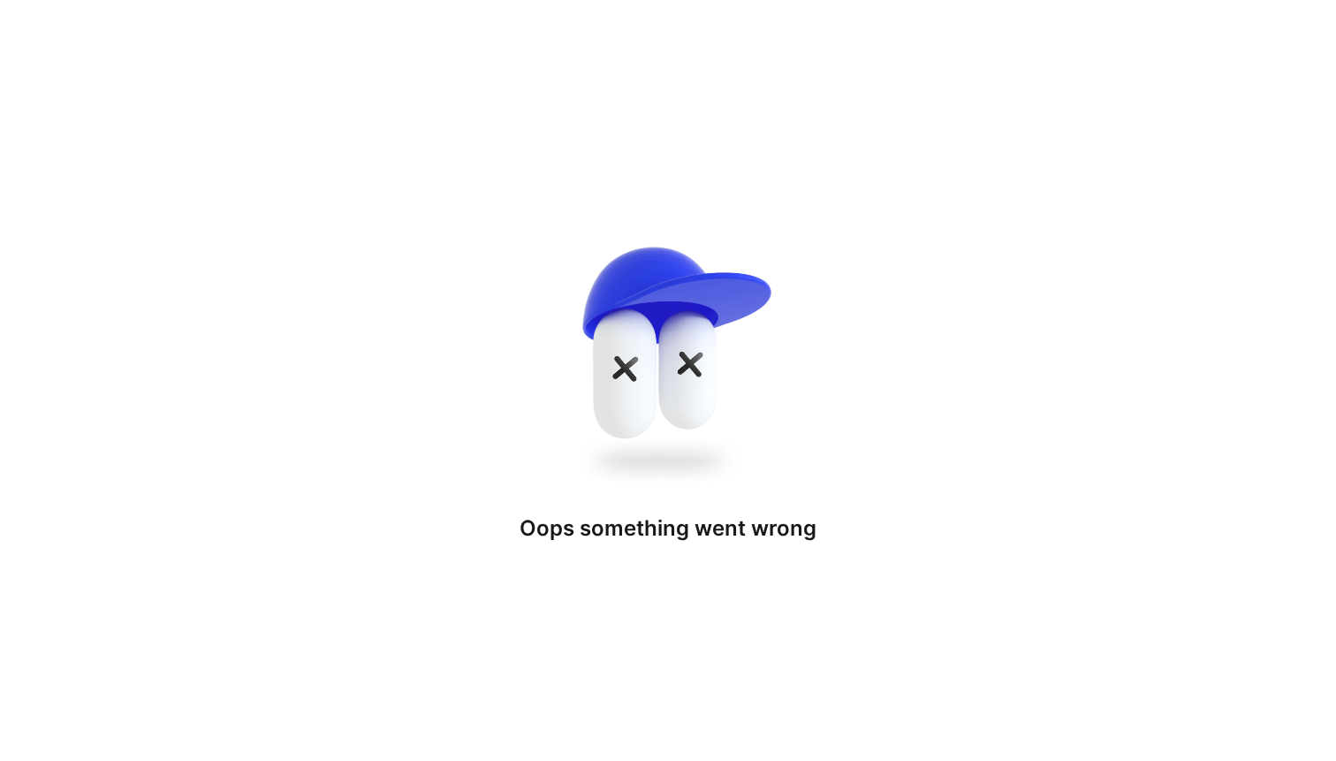
drag, startPoint x: 451, startPoint y: 266, endPoint x: 254, endPoint y: 268, distance: 196.2
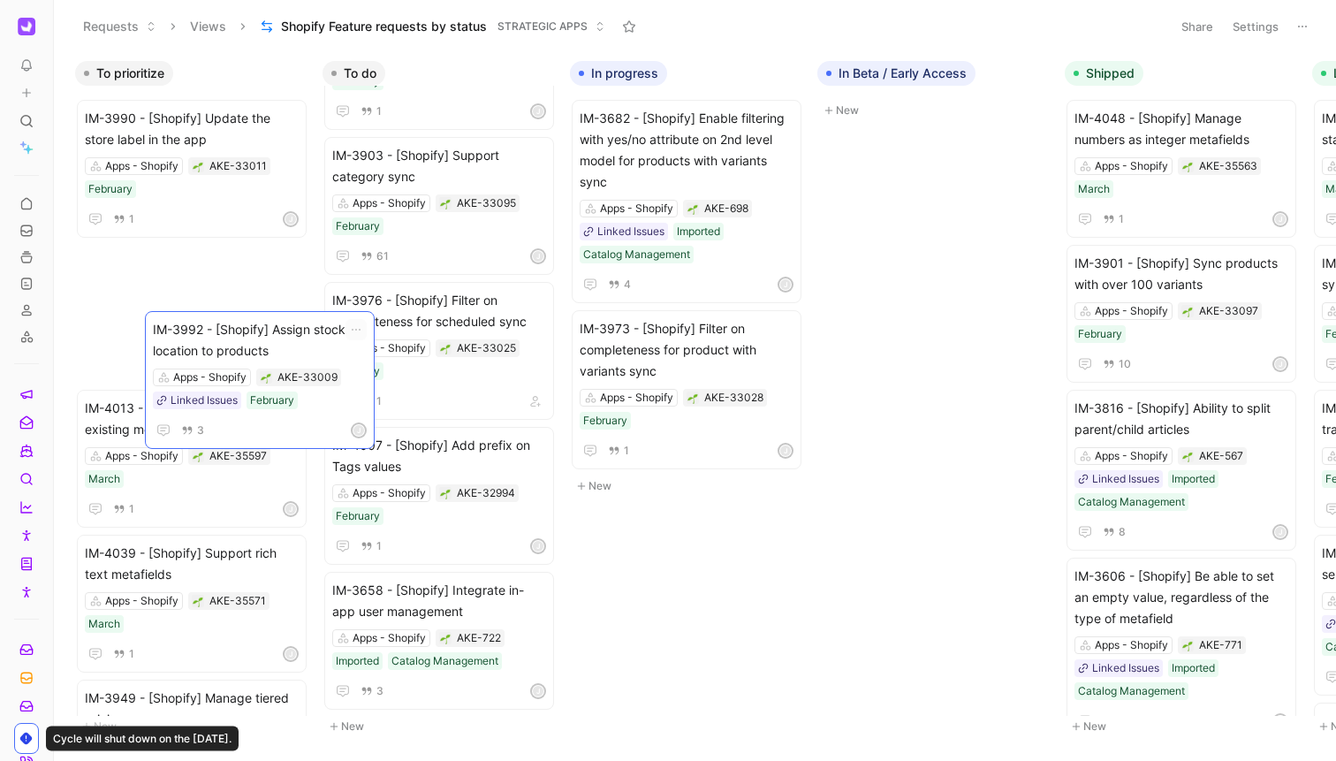
scroll to position [852, 0]
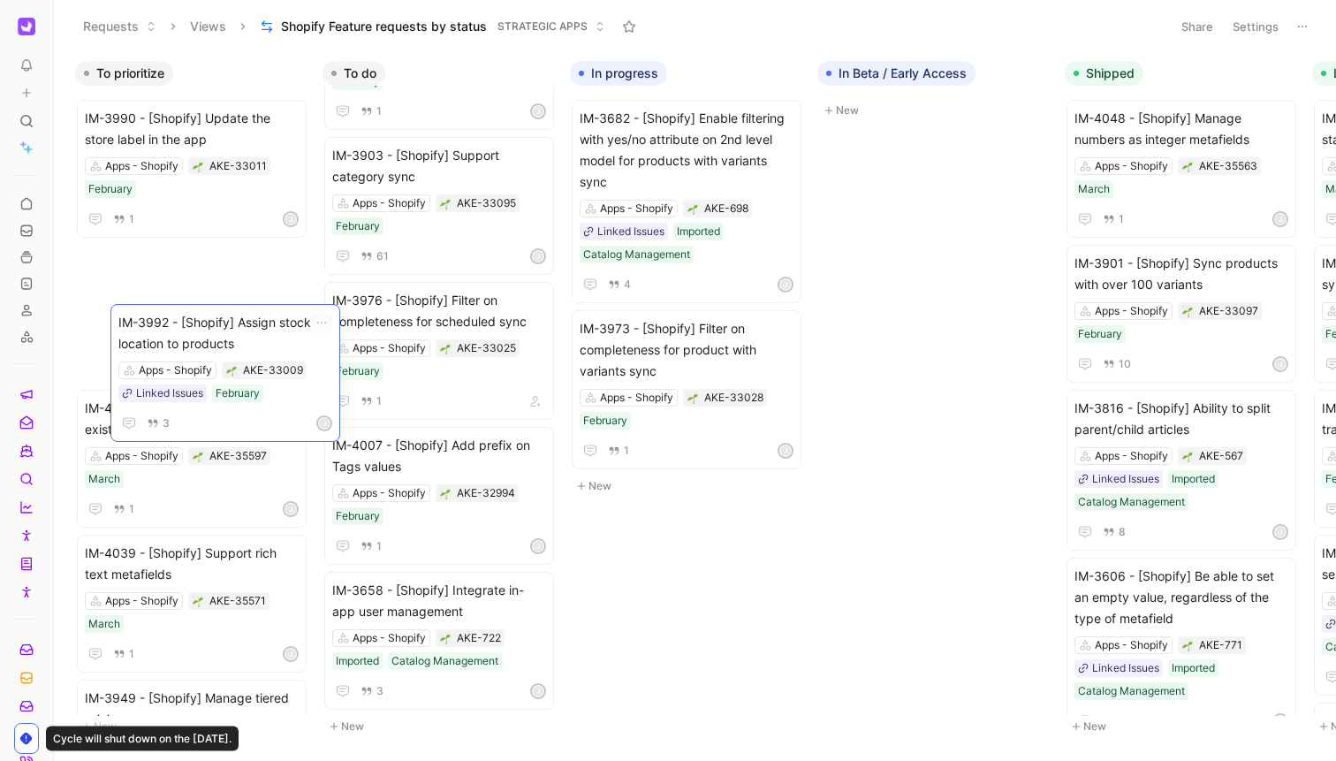
drag, startPoint x: 497, startPoint y: 310, endPoint x: 282, endPoint y: 331, distance: 216.6
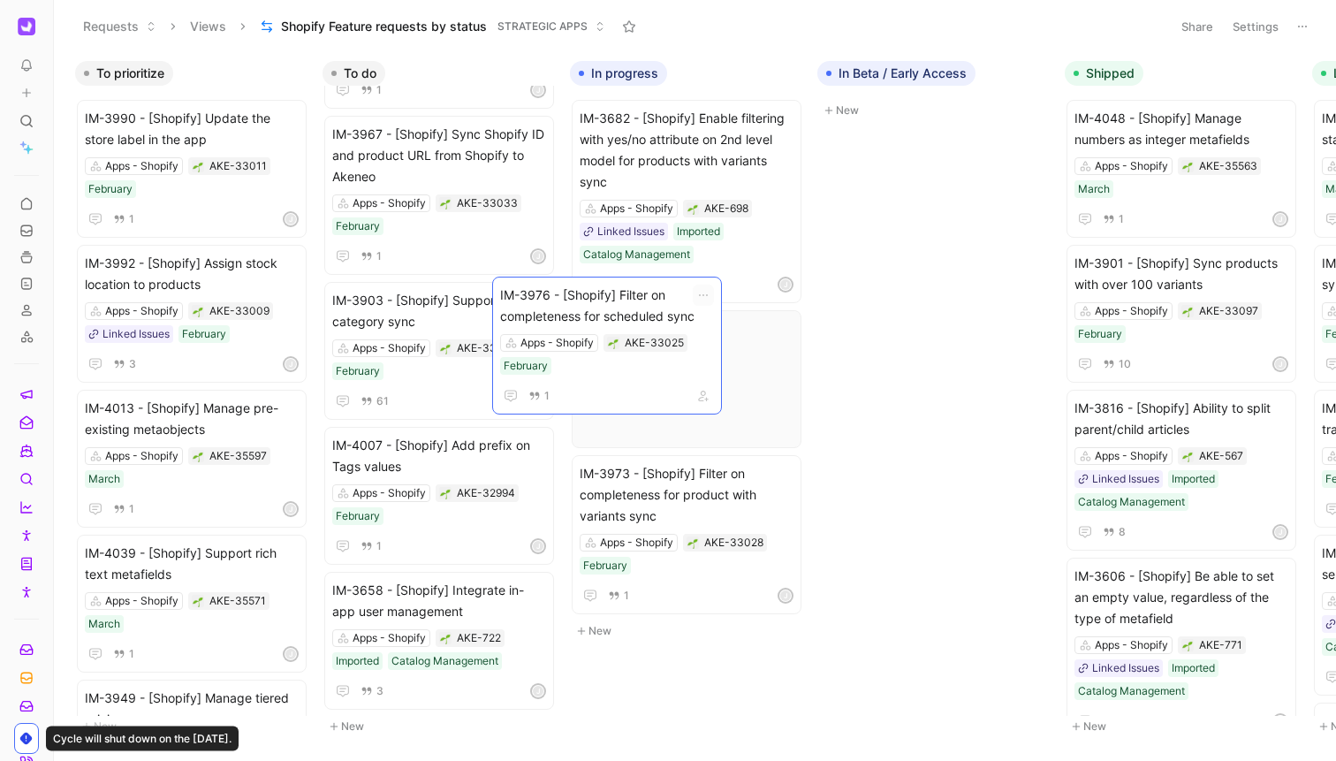
scroll to position [707, 0]
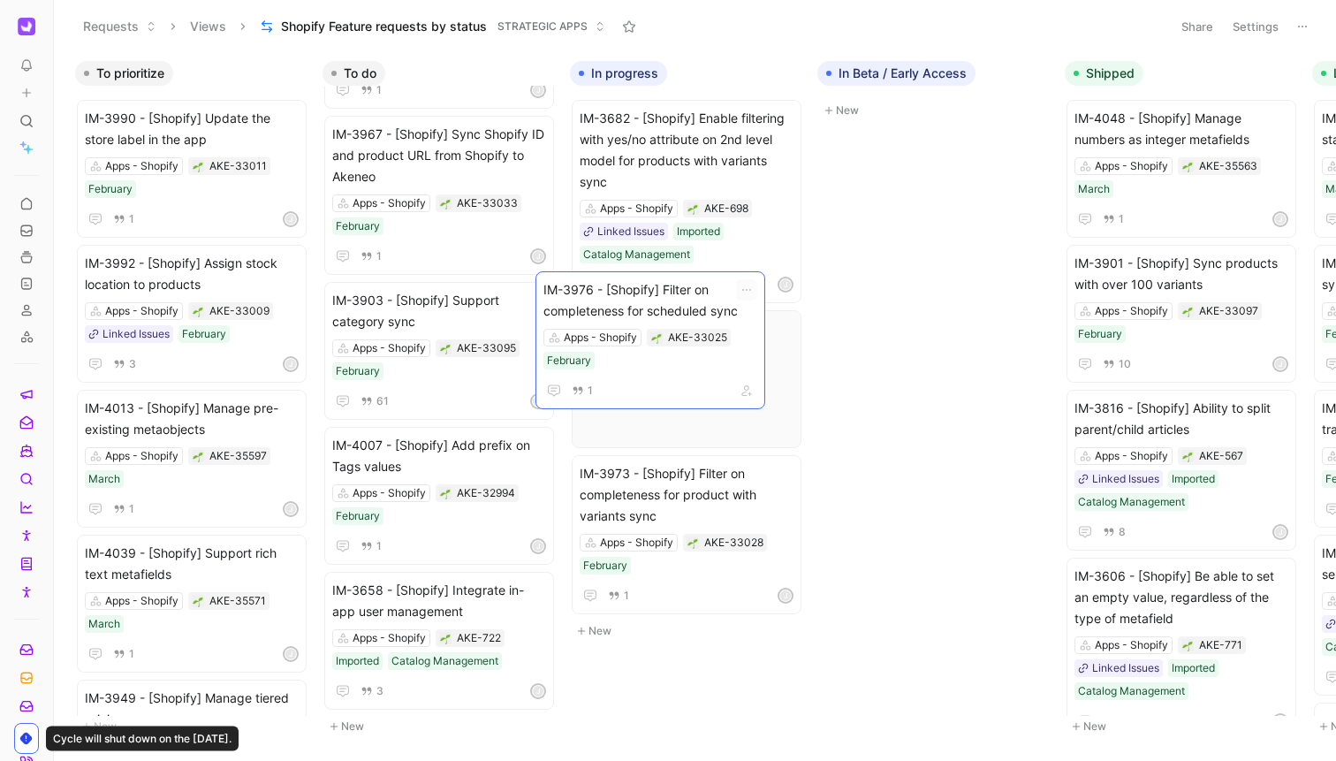
drag, startPoint x: 469, startPoint y: 319, endPoint x: 680, endPoint y: 308, distance: 211.4
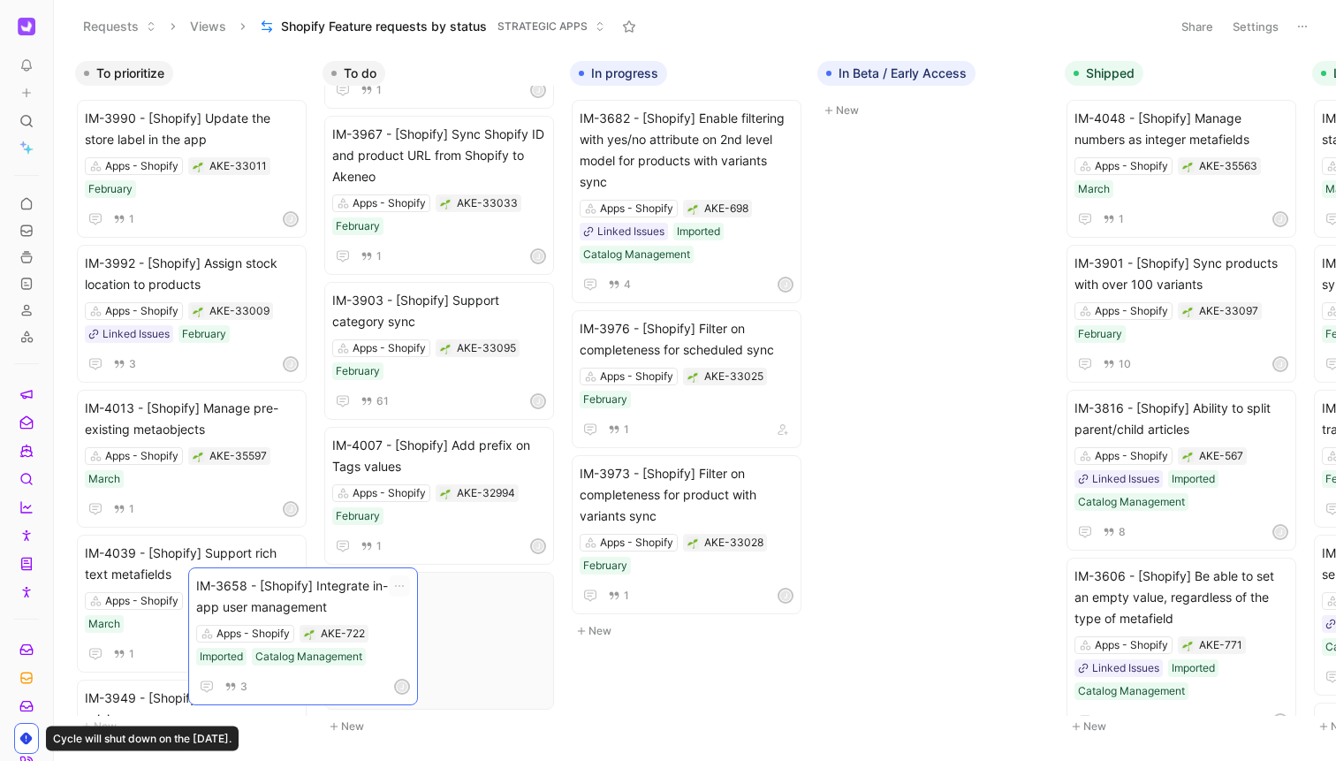
scroll to position [562, 0]
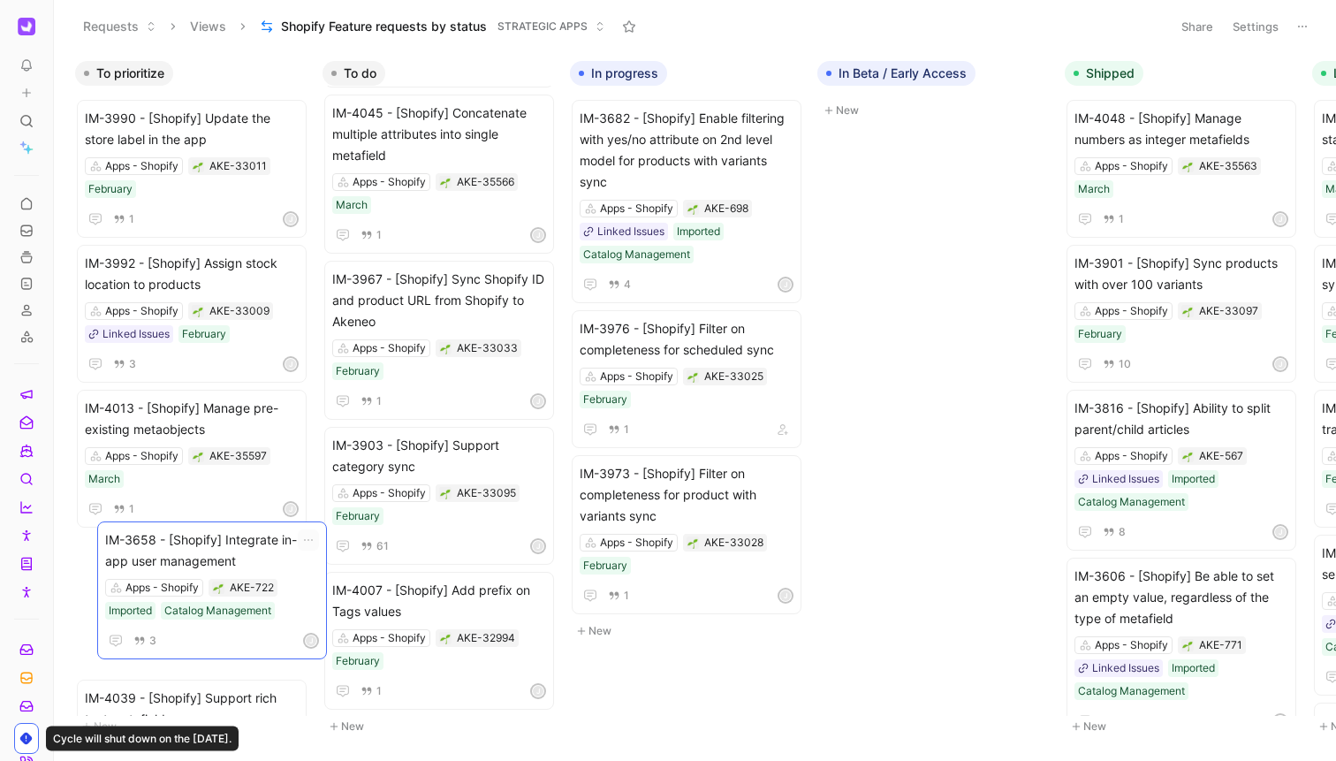
drag, startPoint x: 489, startPoint y: 601, endPoint x: 257, endPoint y: 549, distance: 237.3
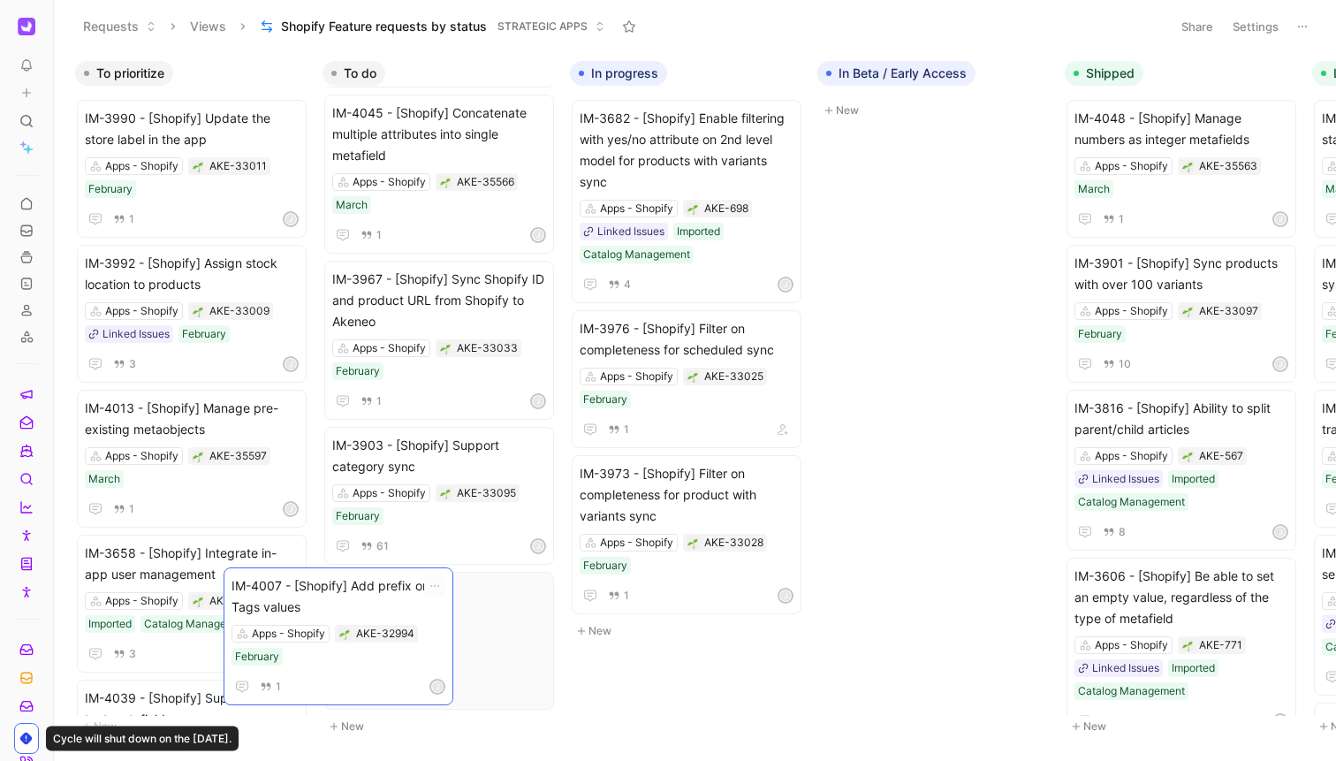
scroll to position [417, 0]
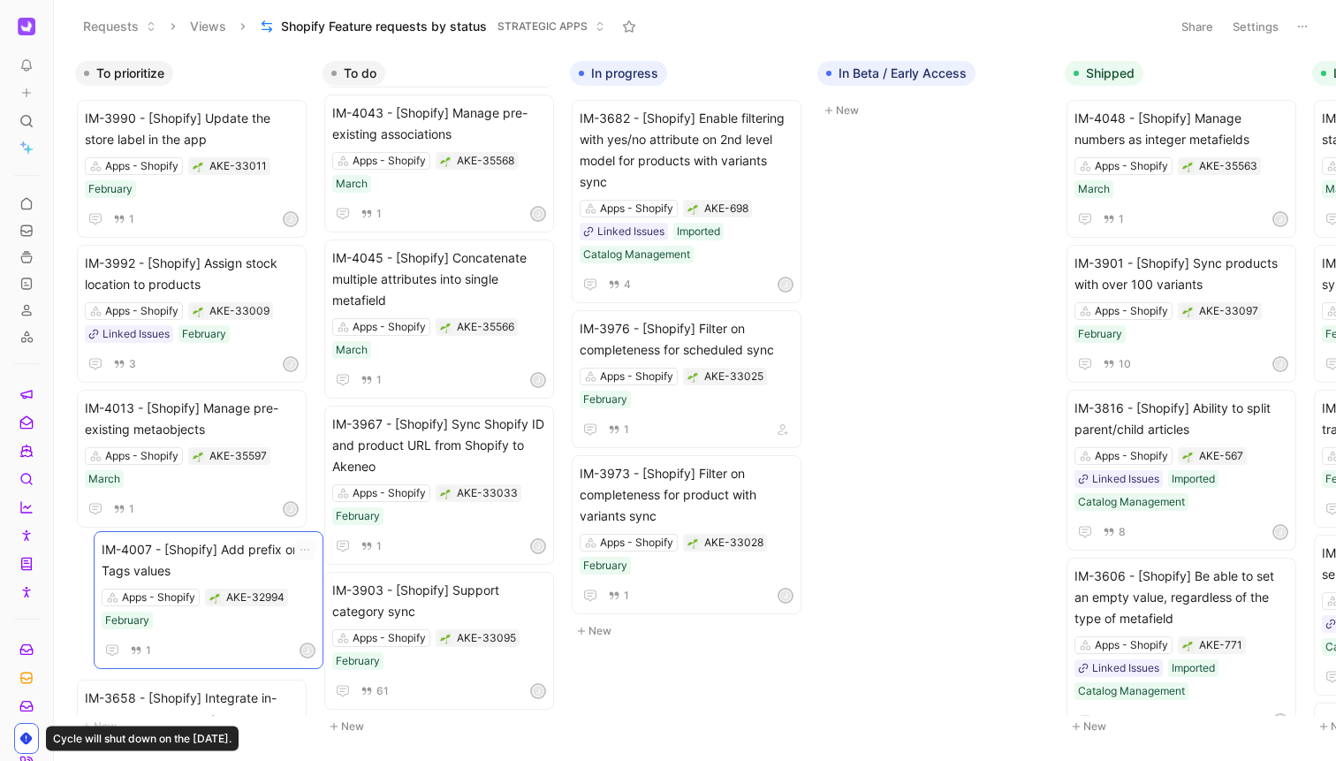
drag, startPoint x: 476, startPoint y: 598, endPoint x: 246, endPoint y: 558, distance: 234.2
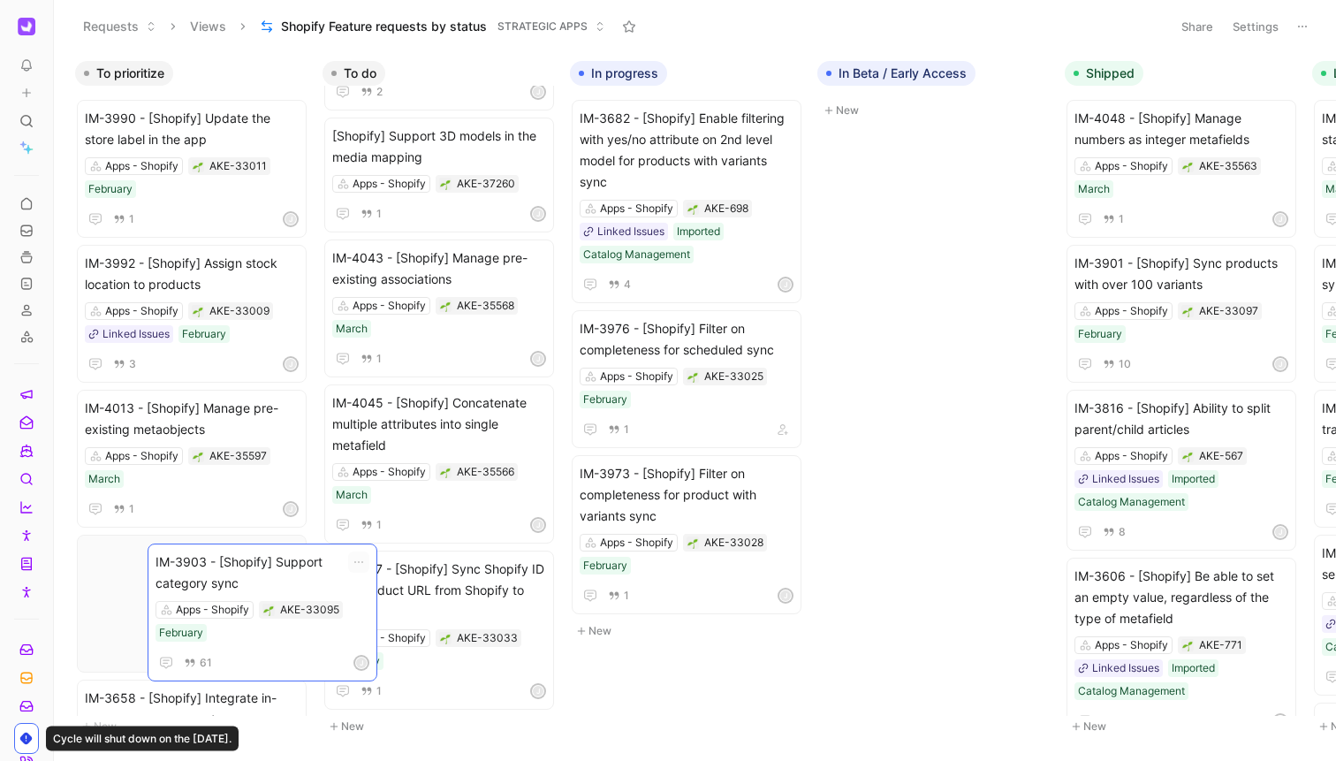
scroll to position [272, 0]
drag, startPoint x: 467, startPoint y: 590, endPoint x: 272, endPoint y: 558, distance: 197.0
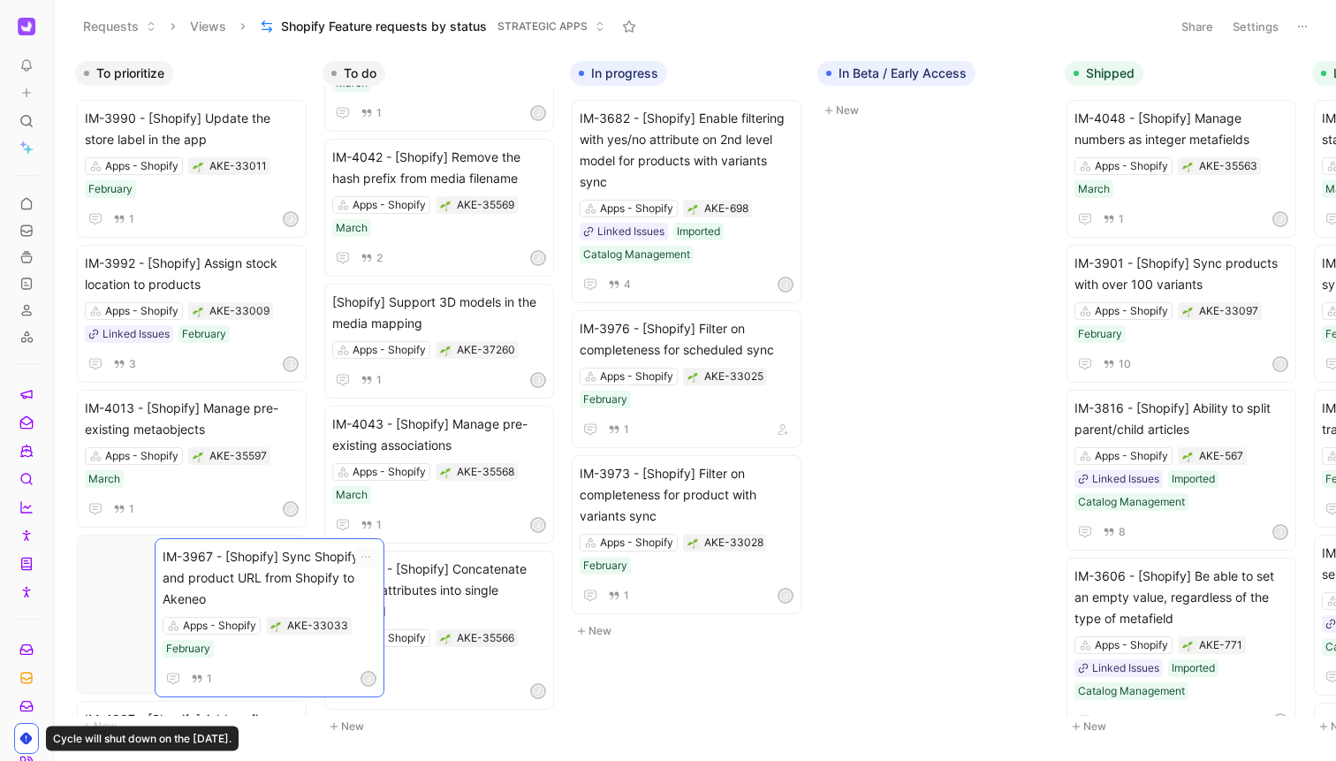
scroll to position [106, 0]
drag, startPoint x: 458, startPoint y: 586, endPoint x: 277, endPoint y: 572, distance: 181.7
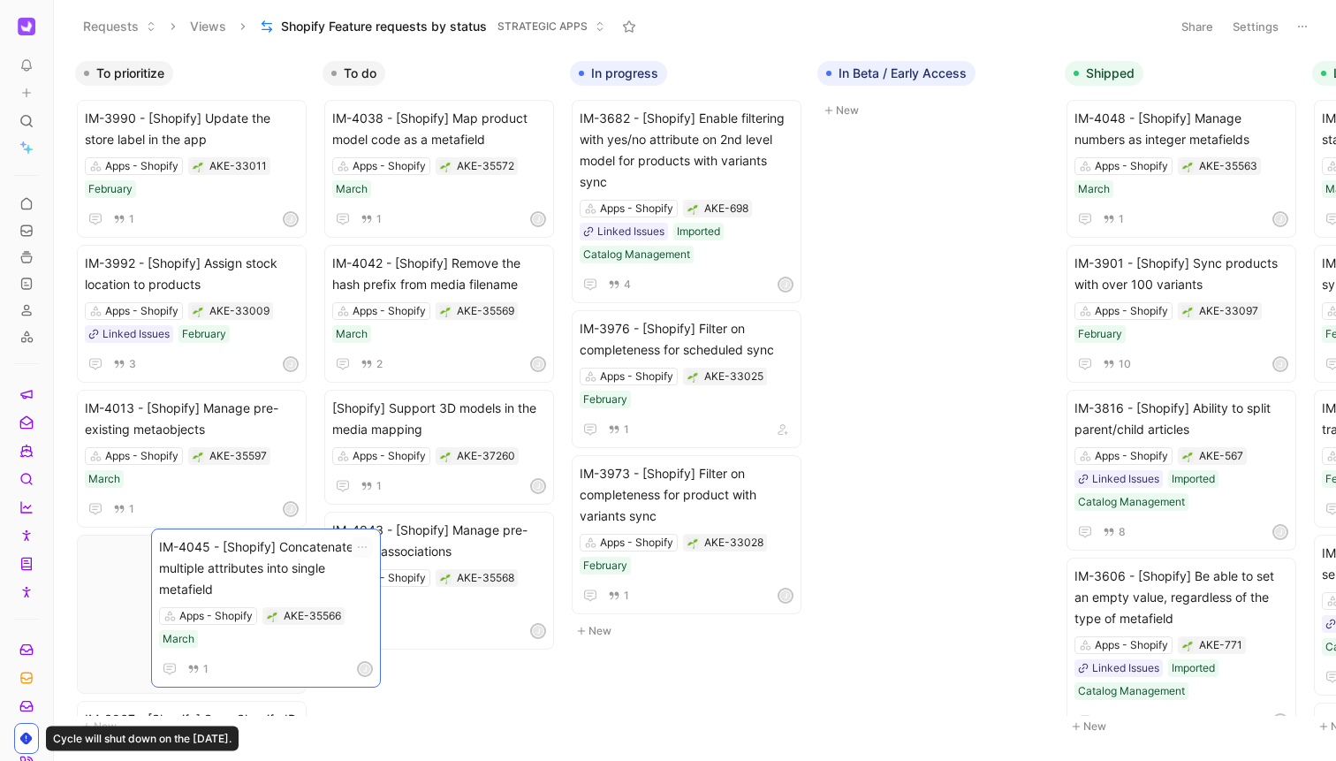
scroll to position [0, 0]
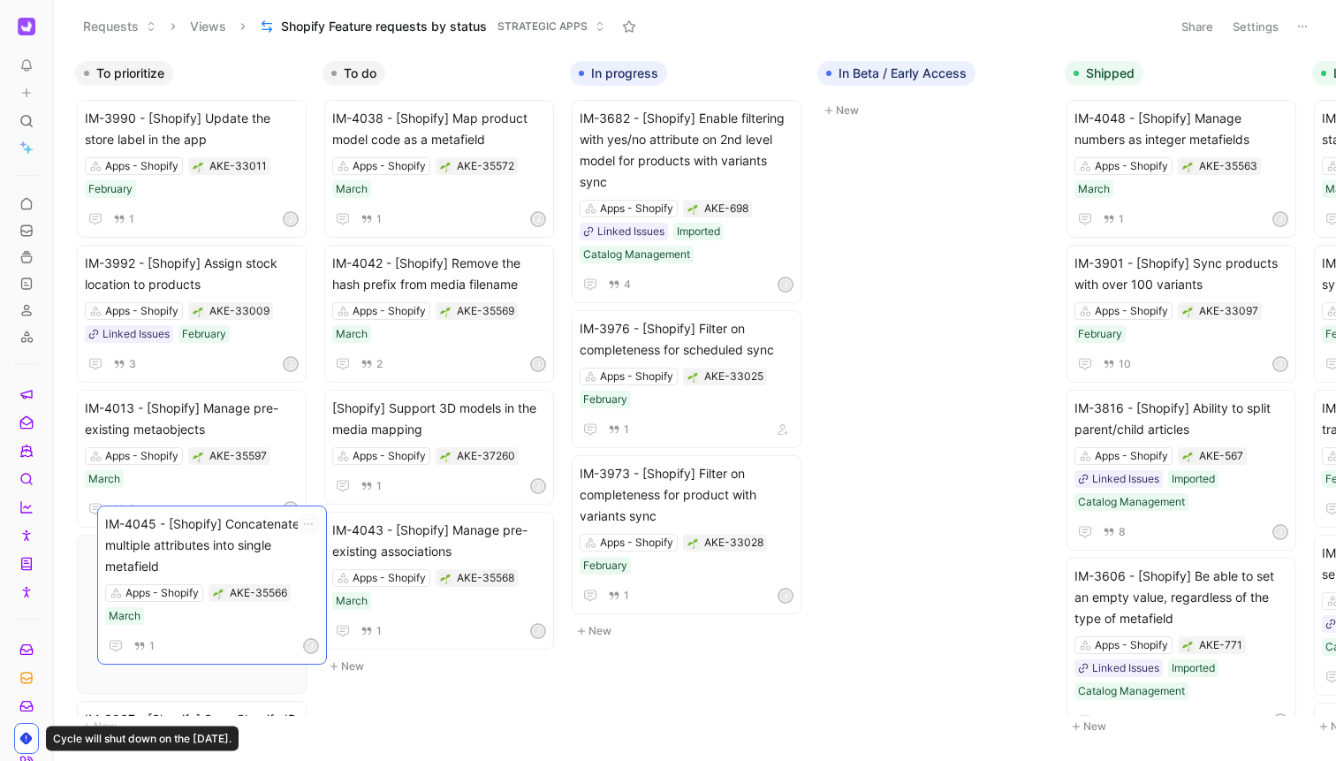
drag, startPoint x: 456, startPoint y: 595, endPoint x: 228, endPoint y: 549, distance: 232.5
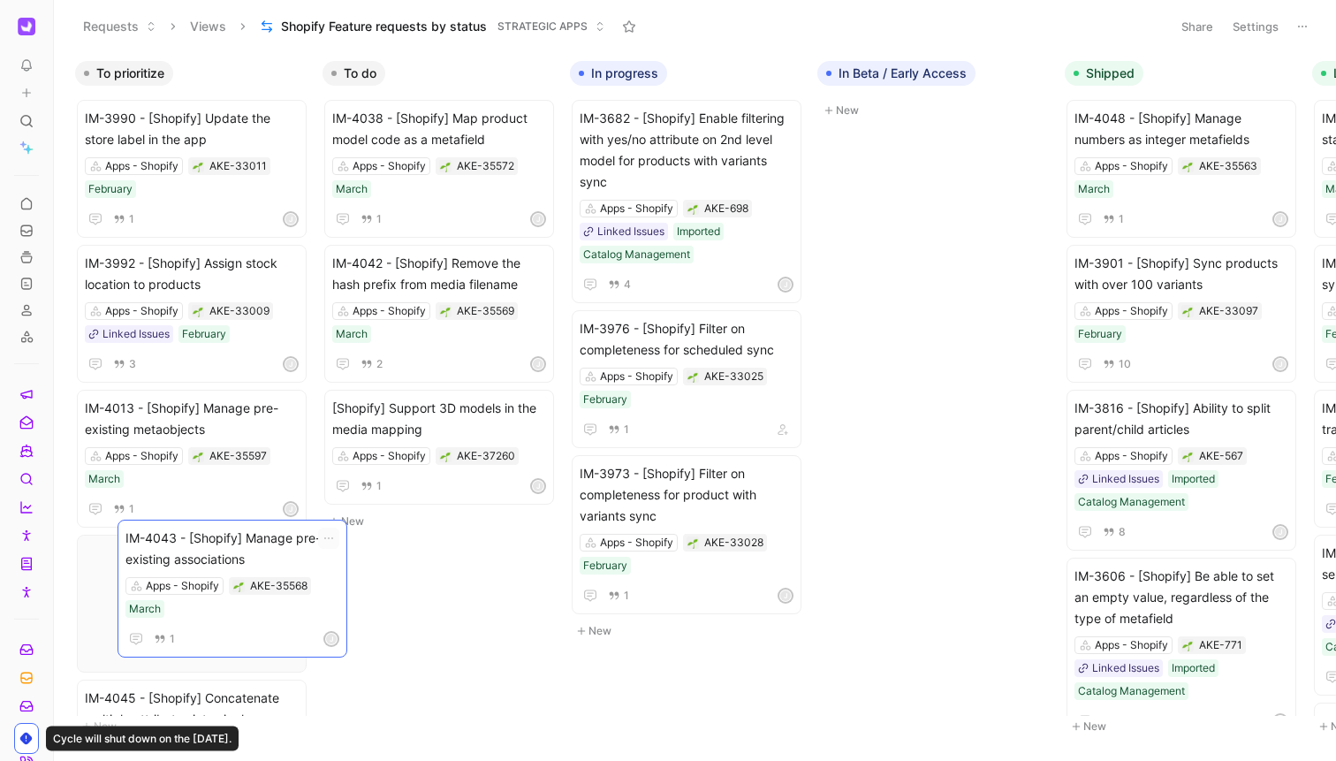
drag, startPoint x: 451, startPoint y: 535, endPoint x: 244, endPoint y: 543, distance: 206.9
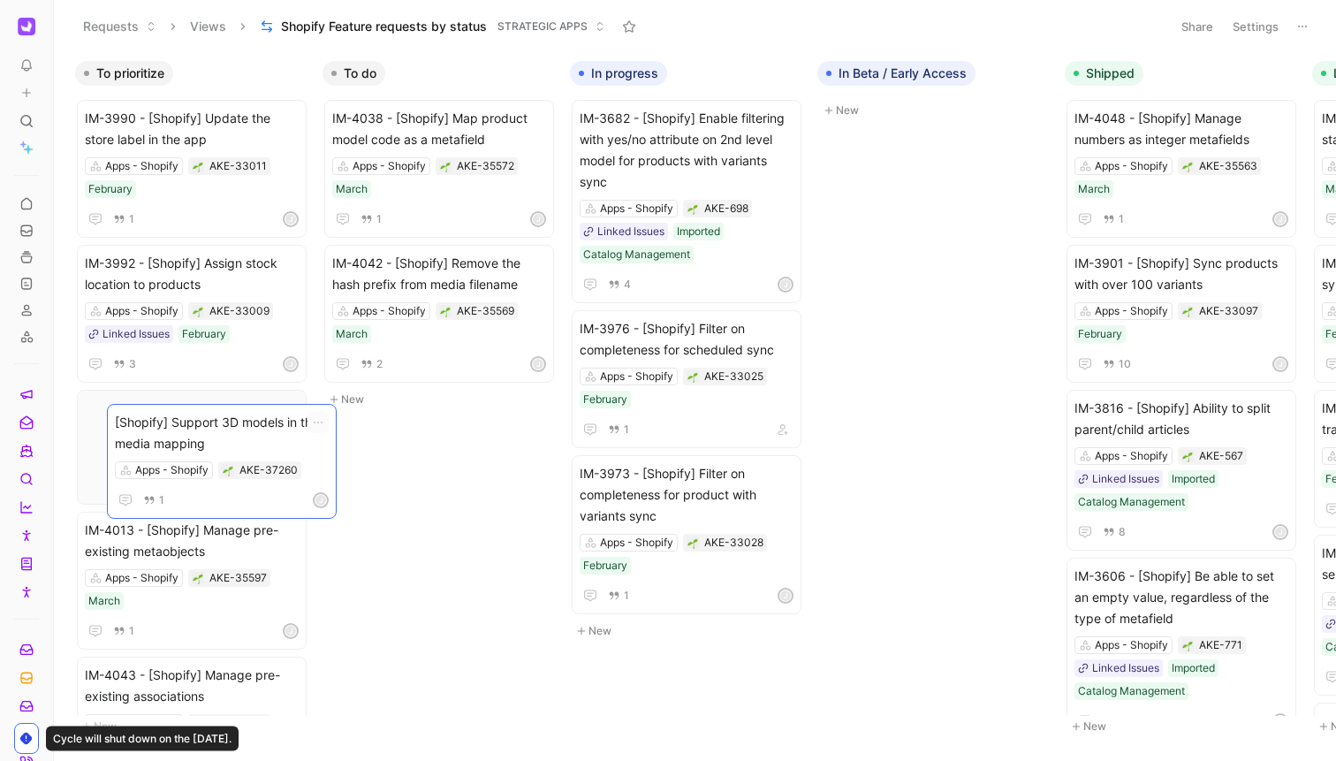
drag, startPoint x: 484, startPoint y: 422, endPoint x: 267, endPoint y: 436, distance: 217.8
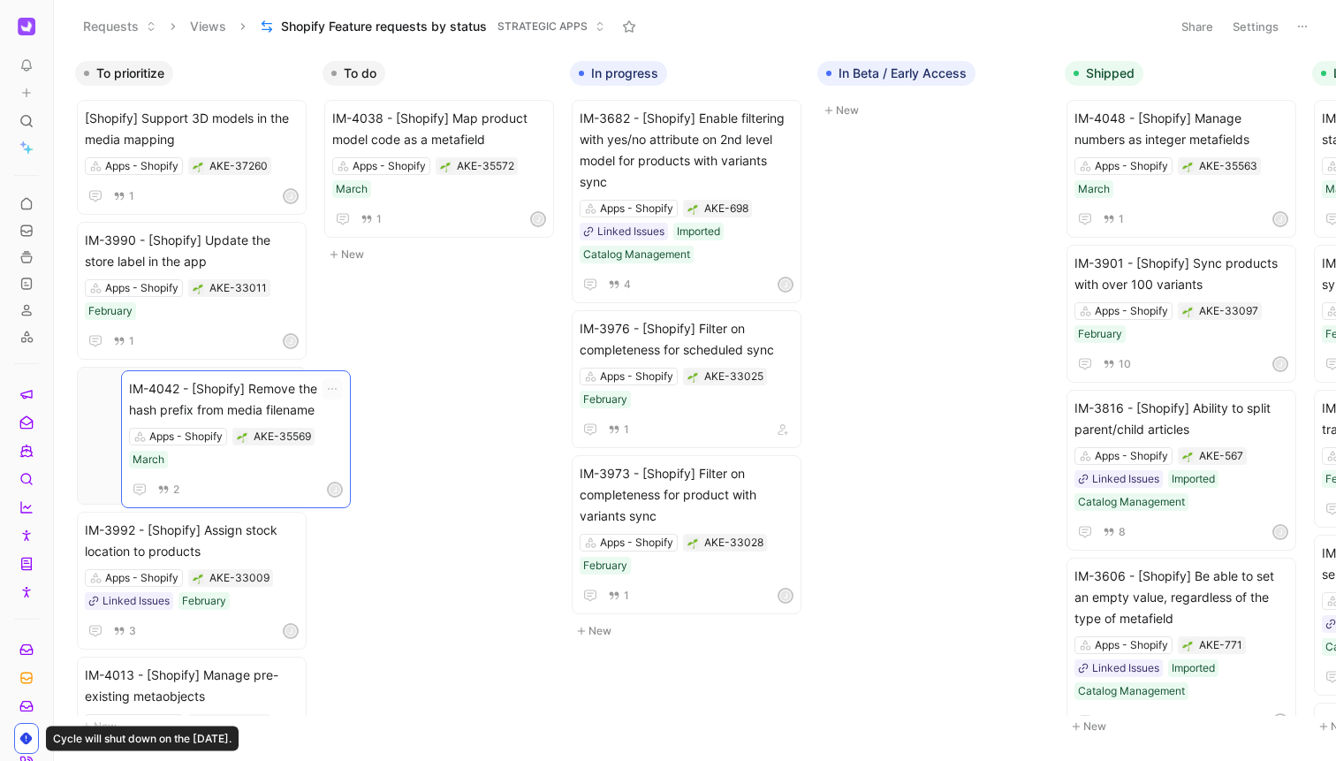
drag, startPoint x: 470, startPoint y: 277, endPoint x: 264, endPoint y: 406, distance: 242.9
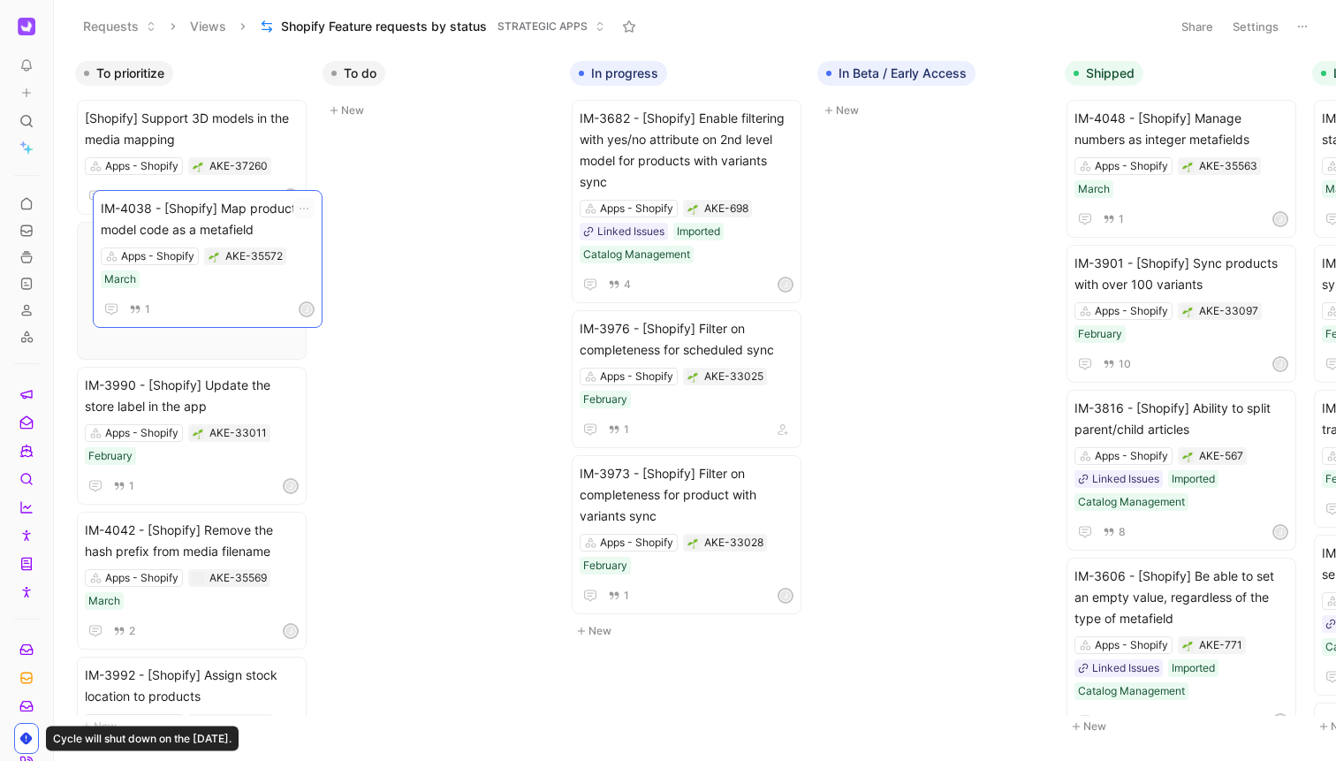
drag, startPoint x: 459, startPoint y: 149, endPoint x: 228, endPoint y: 239, distance: 248.4
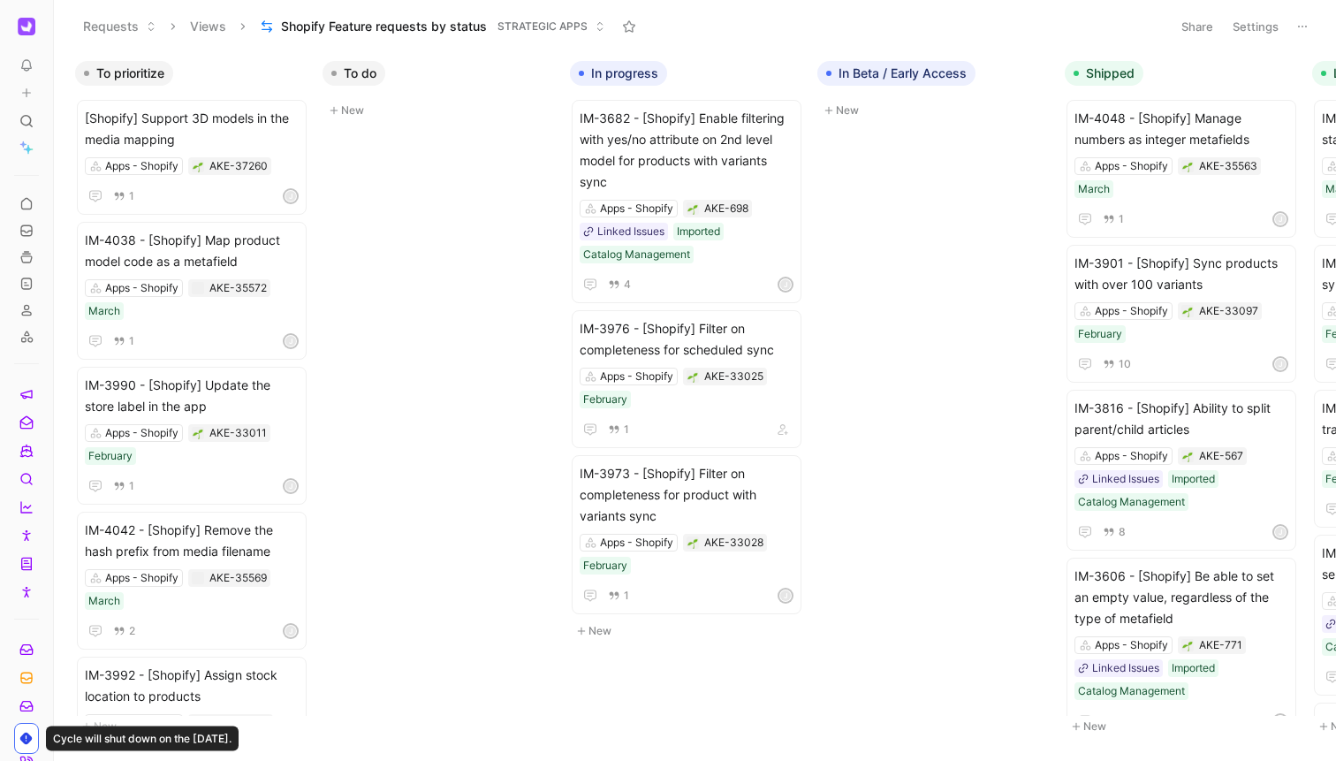
click at [353, 112] on button "New" at bounding box center [439, 110] width 233 height 21
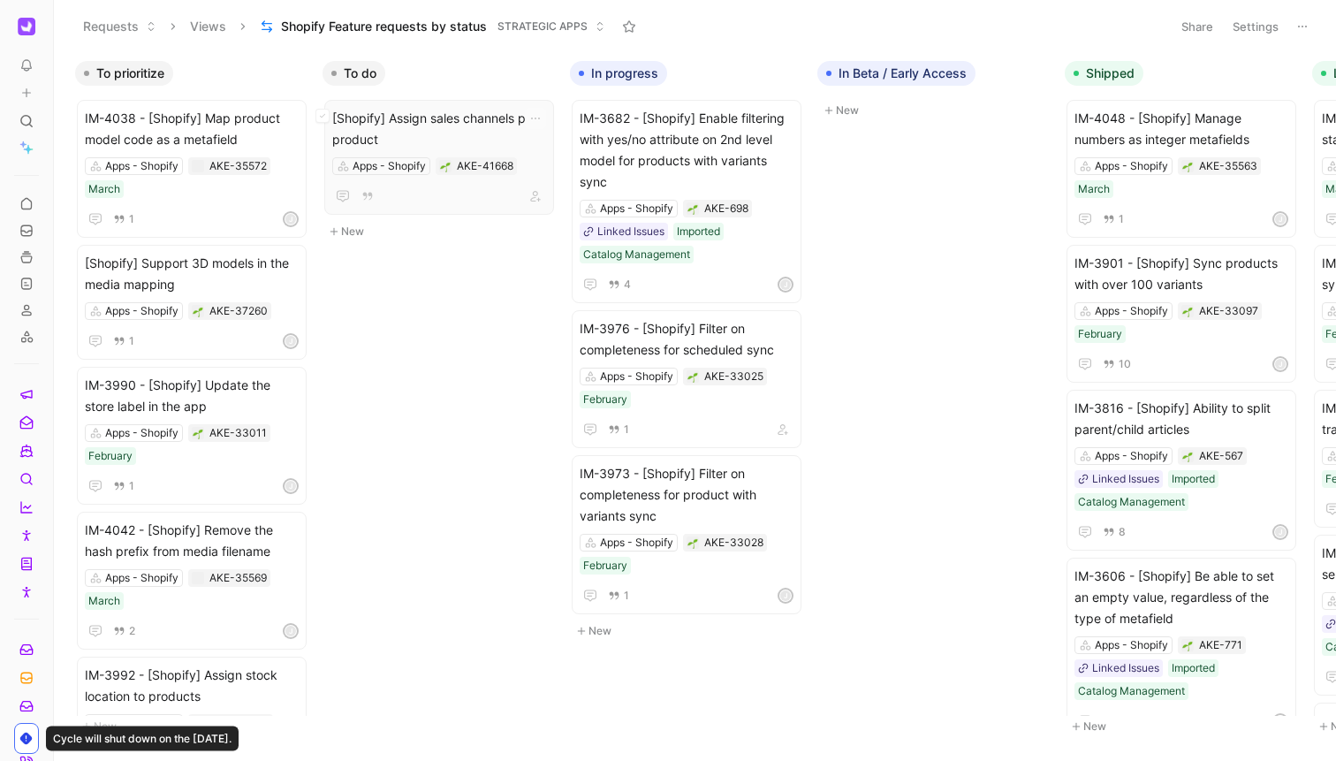
click at [443, 133] on span "[Shopify] Assign sales channels per product" at bounding box center [439, 129] width 214 height 42
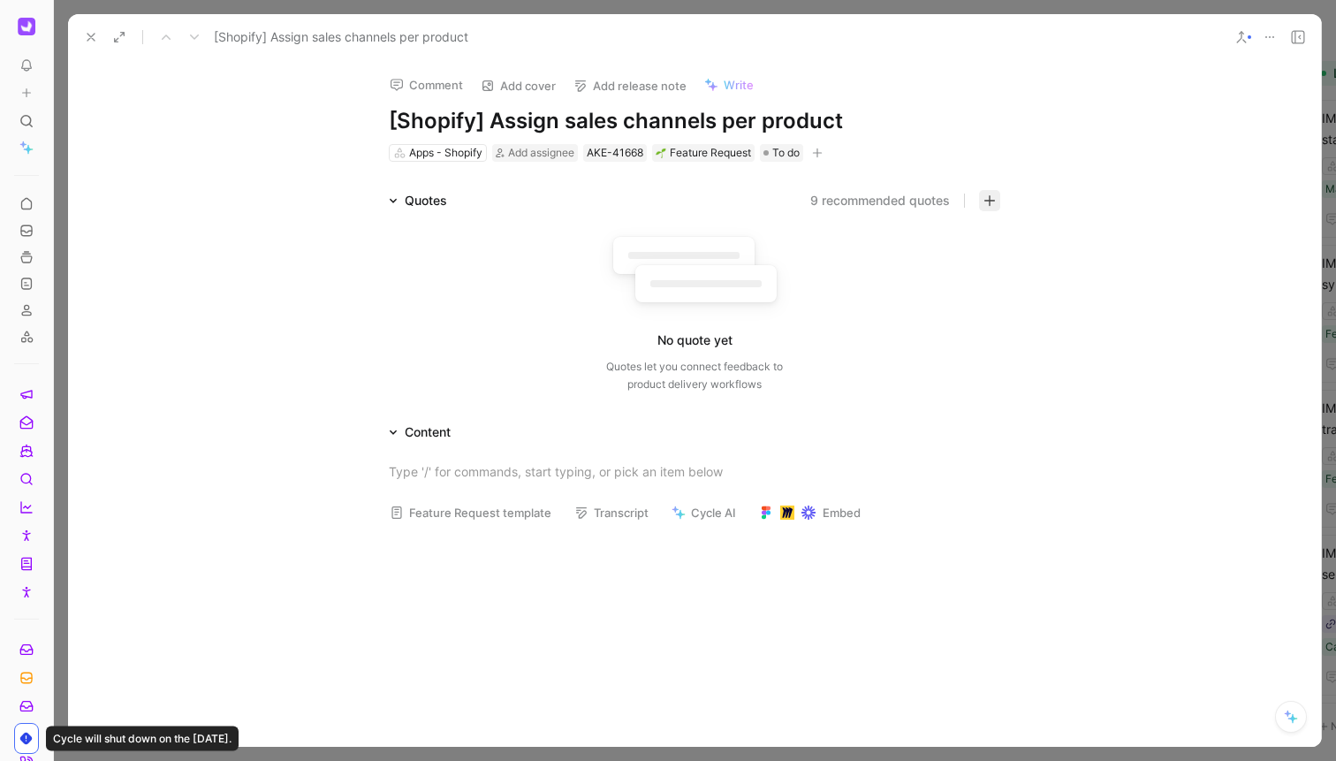
click at [996, 201] on button "button" at bounding box center [989, 200] width 21 height 21
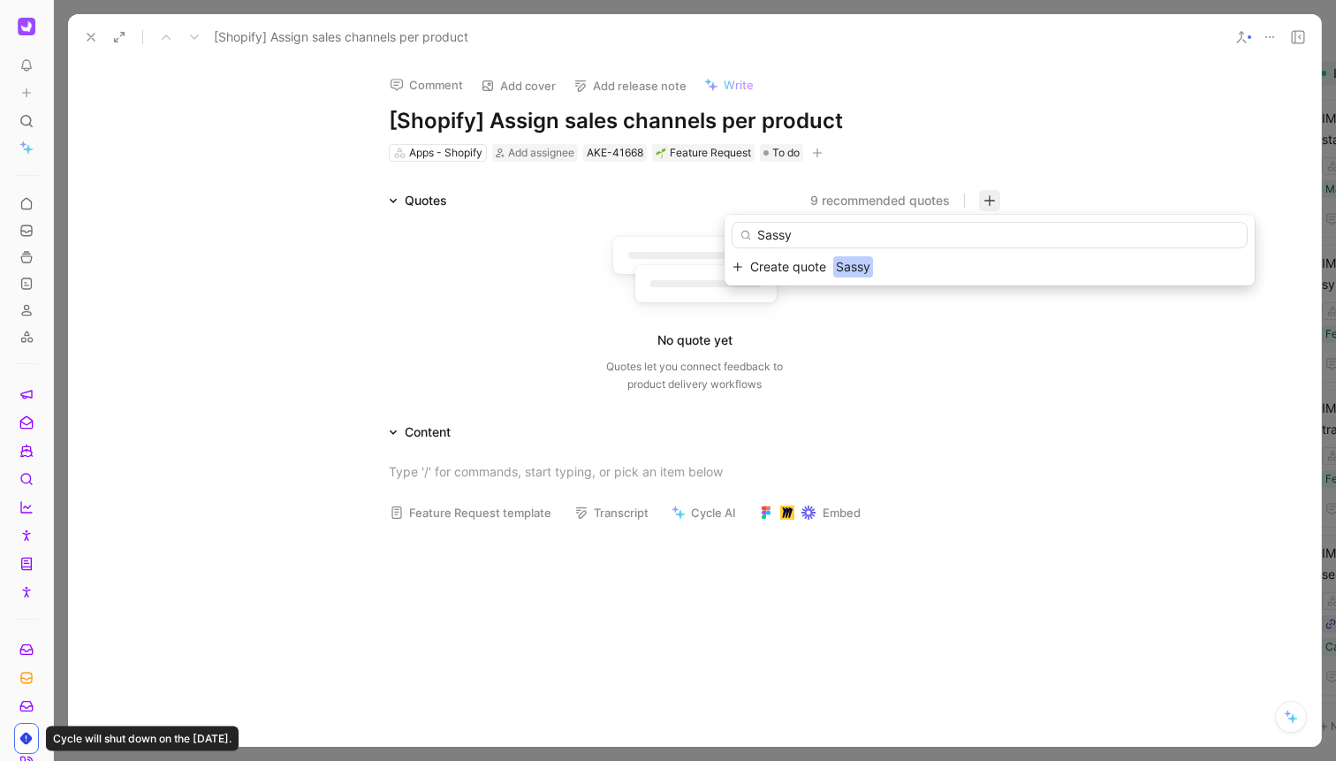
type input "Sassy"
click at [794, 263] on span "Create quote" at bounding box center [788, 266] width 76 height 21
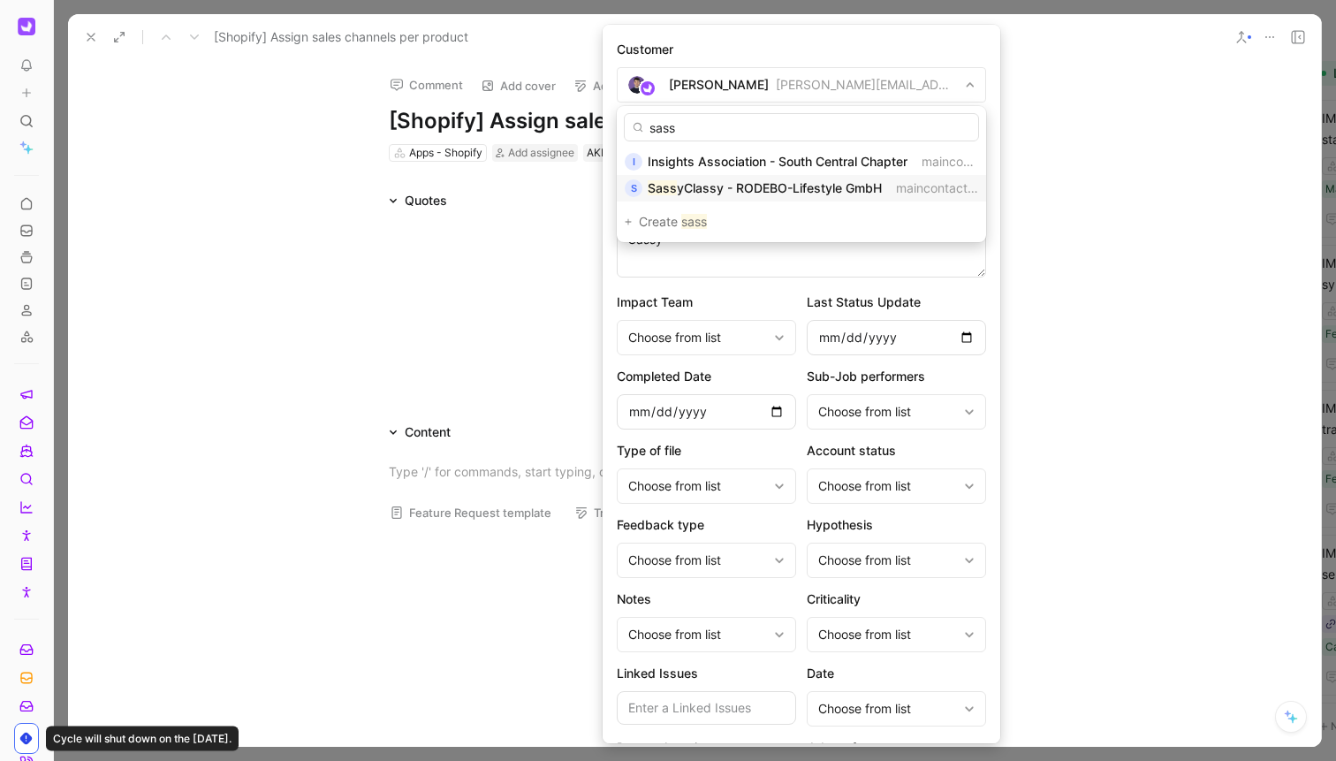
type input "sass"
click at [679, 189] on span "yClassy - RODEBO-Lifestyle GmbH" at bounding box center [779, 187] width 205 height 15
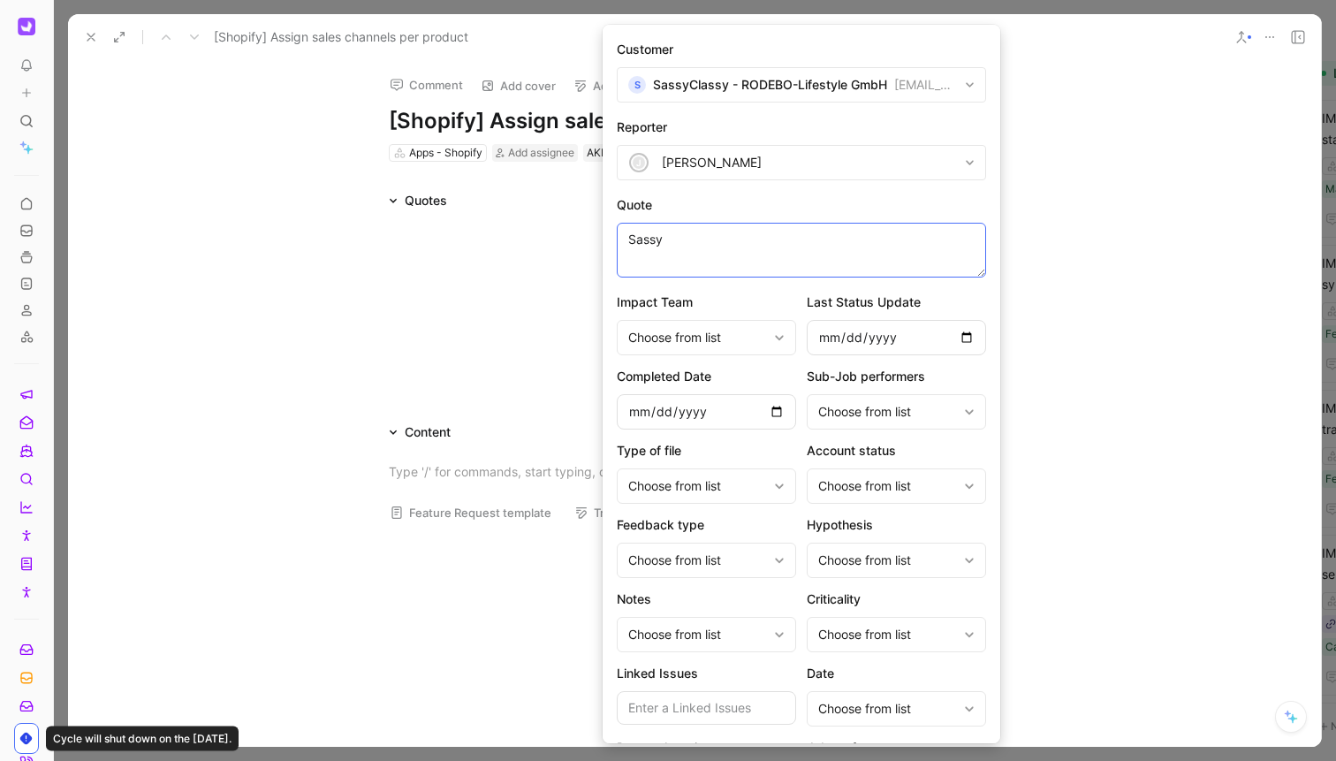
click at [711, 242] on textarea "Sassy" at bounding box center [801, 250] width 369 height 55
click at [742, 243] on textarea "They need to assign sales channels per product" at bounding box center [801, 250] width 369 height 55
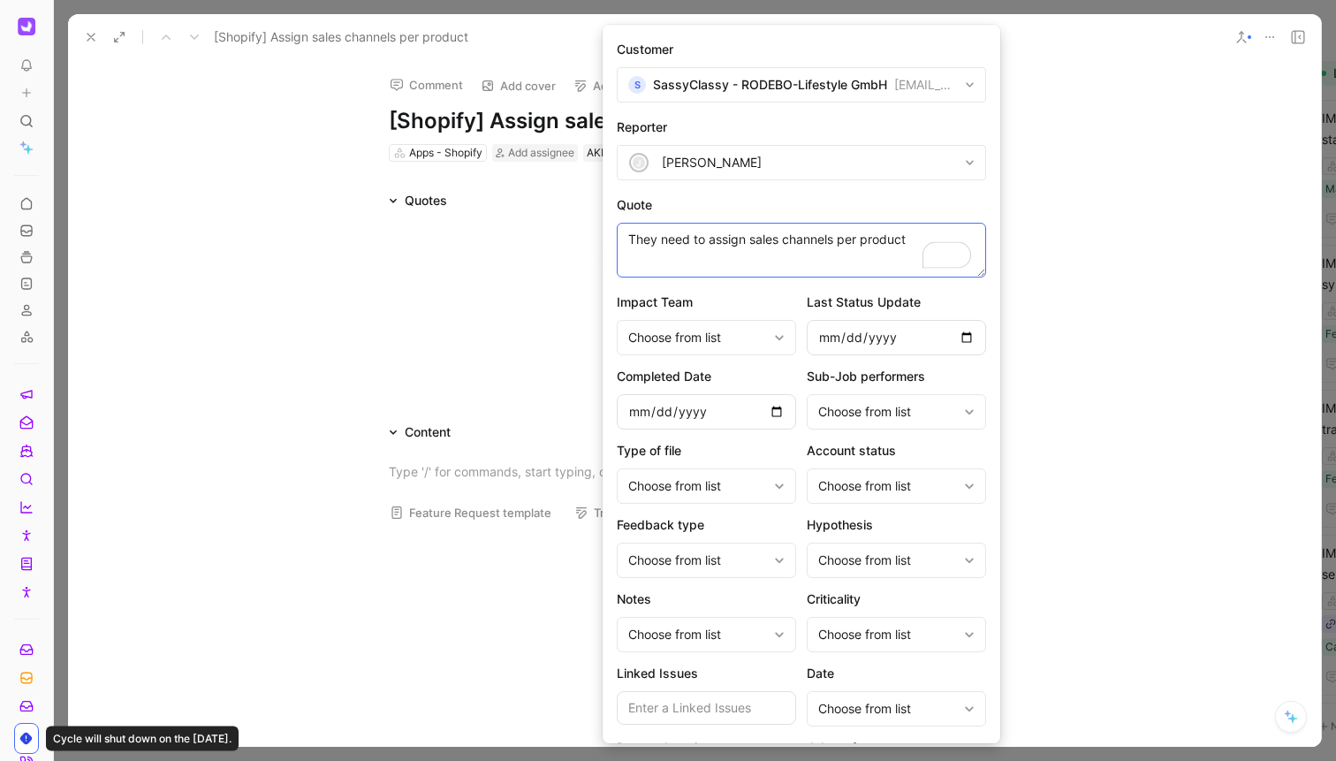
click at [742, 243] on textarea "They need to assign sales channels per product" at bounding box center [801, 250] width 369 height 55
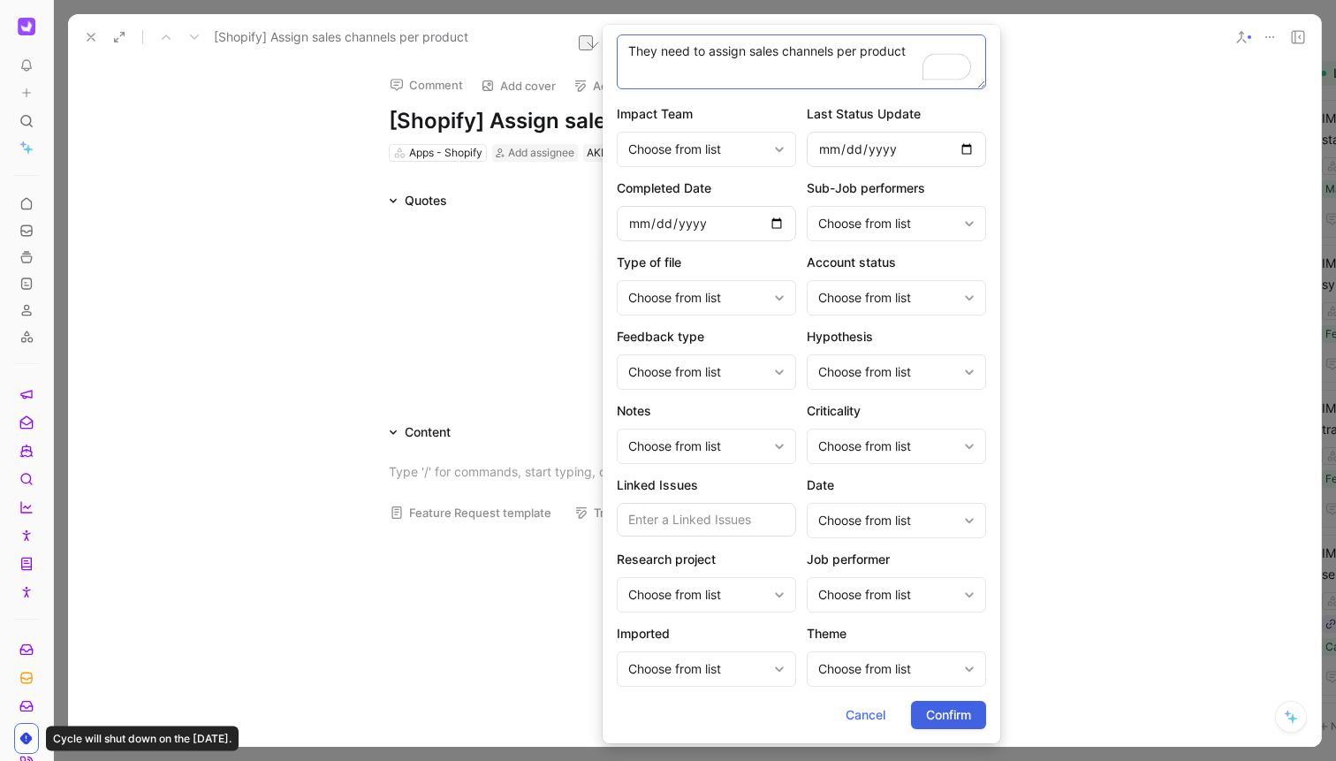
type textarea "They need to assign sales channels per product"
click at [935, 717] on span "Confirm" at bounding box center [948, 714] width 45 height 21
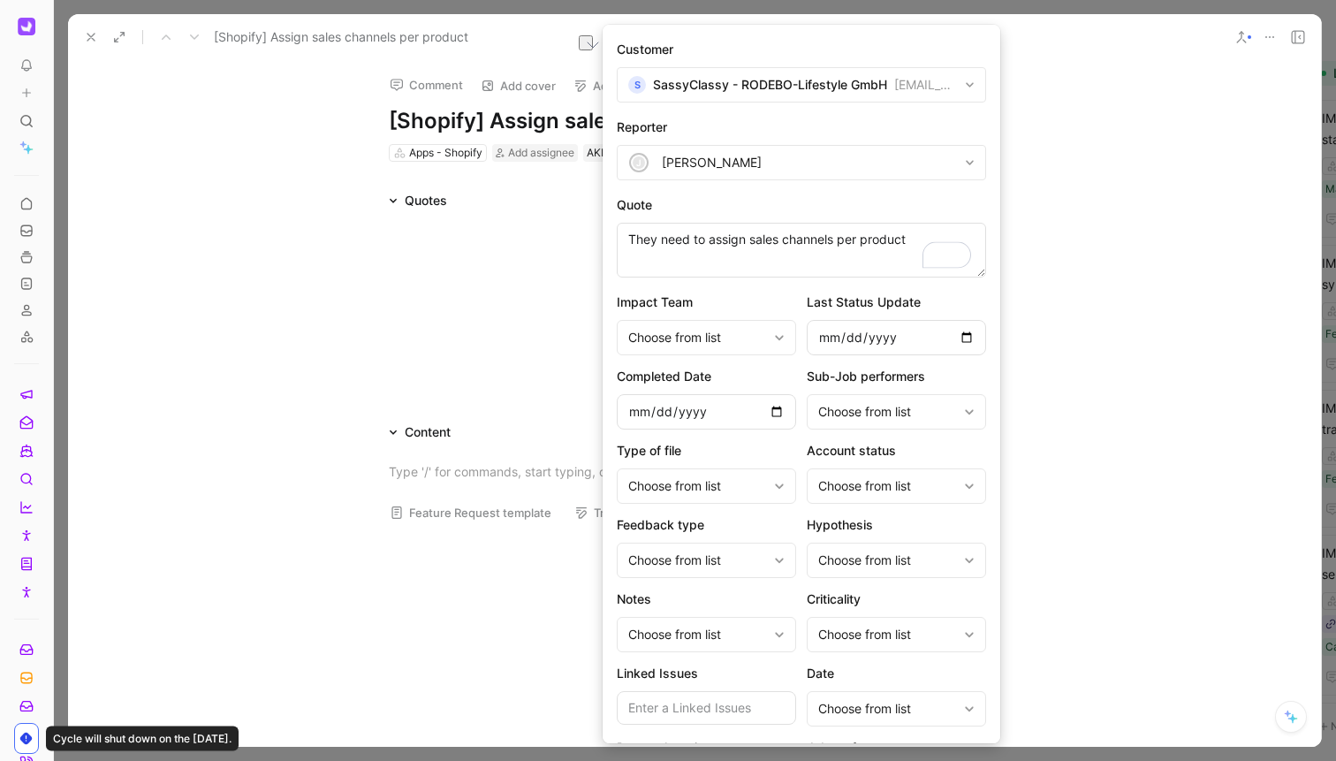
scroll to position [0, 0]
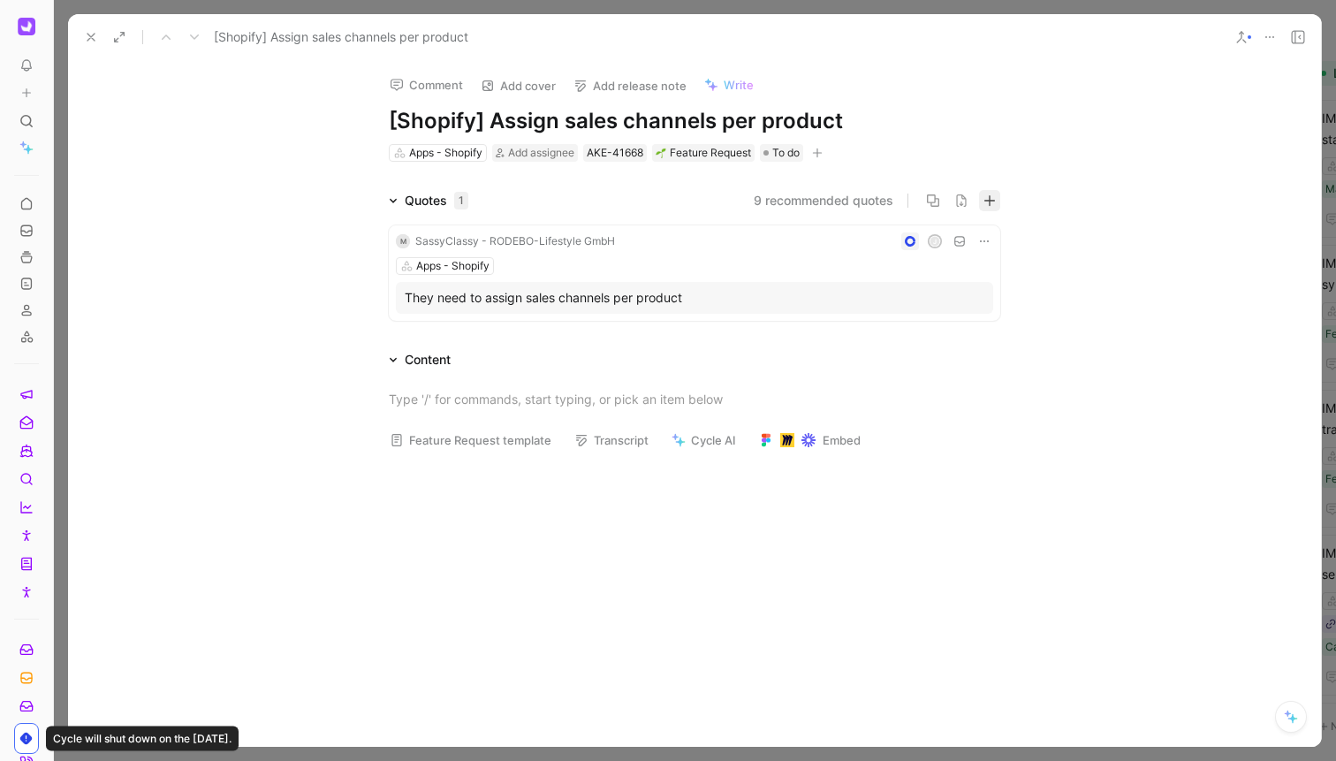
click at [990, 202] on icon "button" at bounding box center [989, 200] width 12 height 12
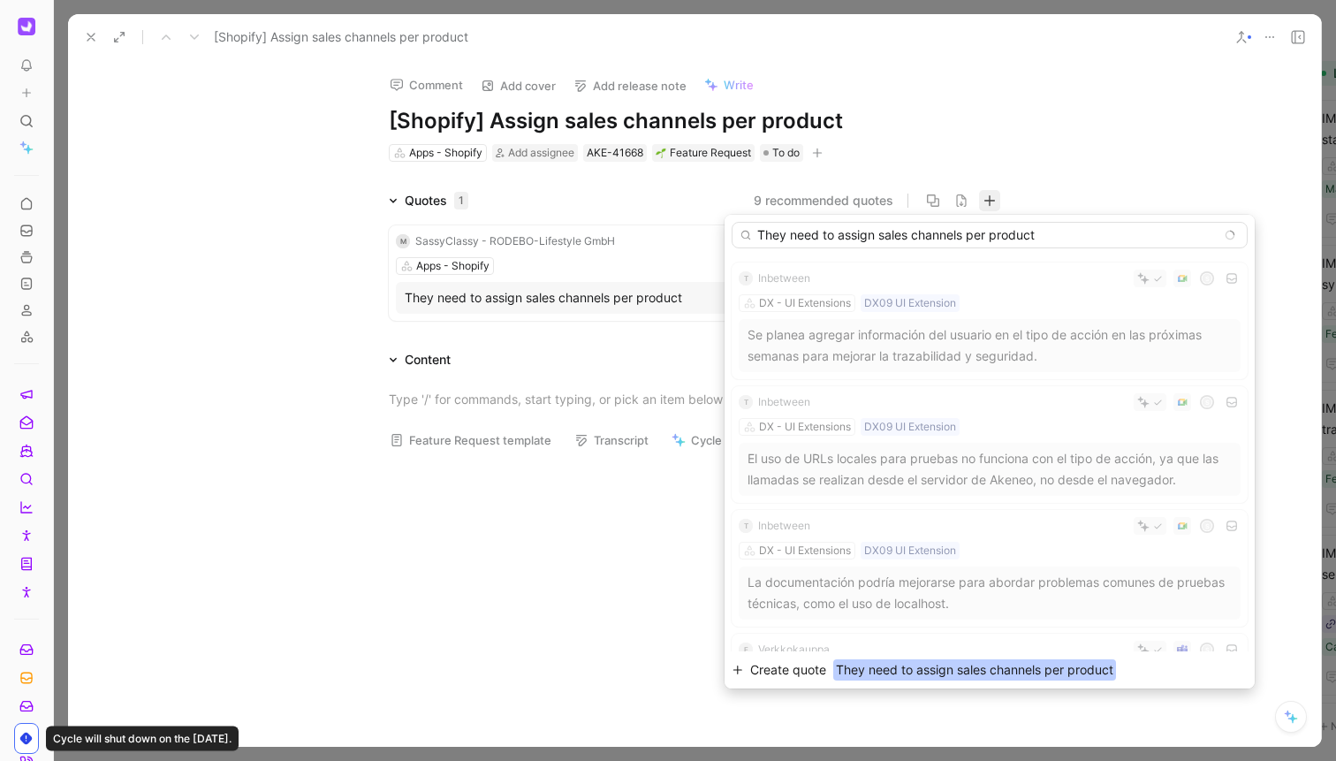
type input "They need to assign sales channels per product"
click at [786, 663] on span "Create quote" at bounding box center [788, 669] width 76 height 21
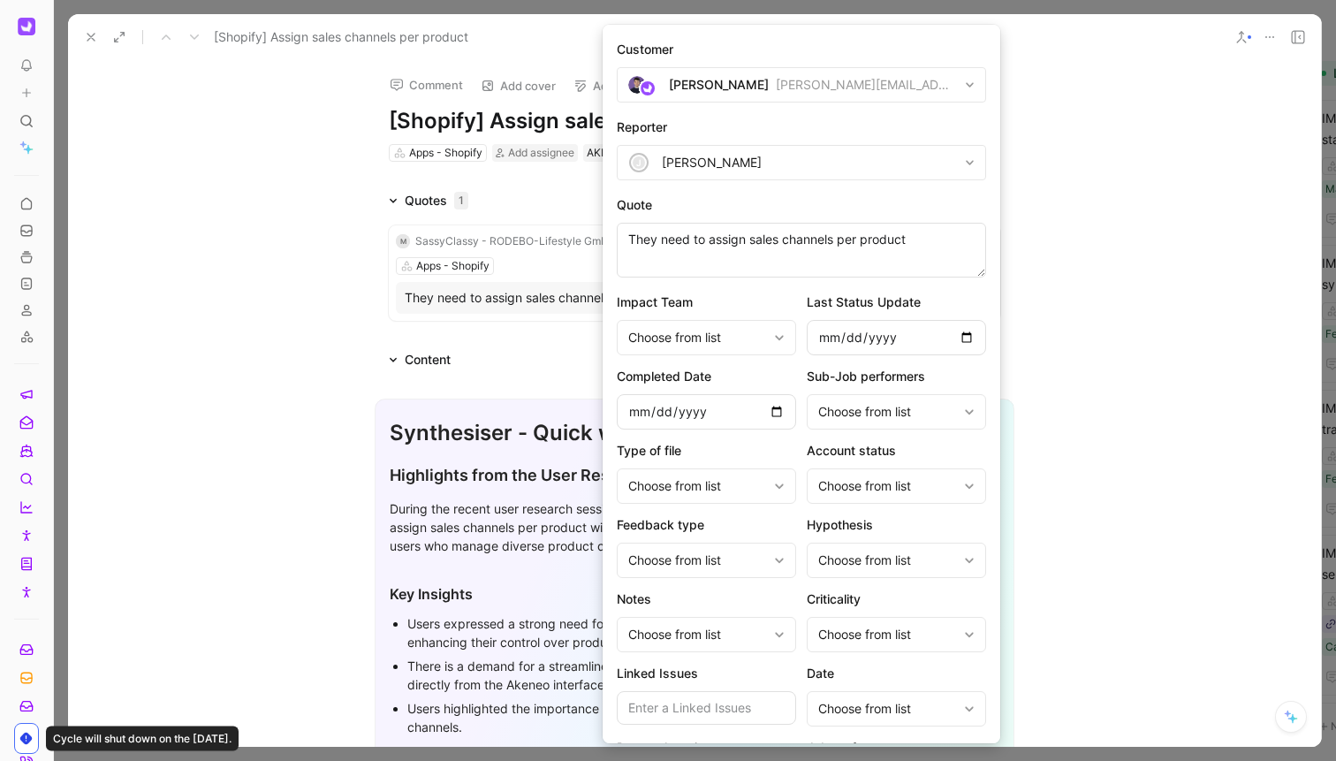
click at [707, 156] on div "[PERSON_NAME]" at bounding box center [712, 162] width 100 height 21
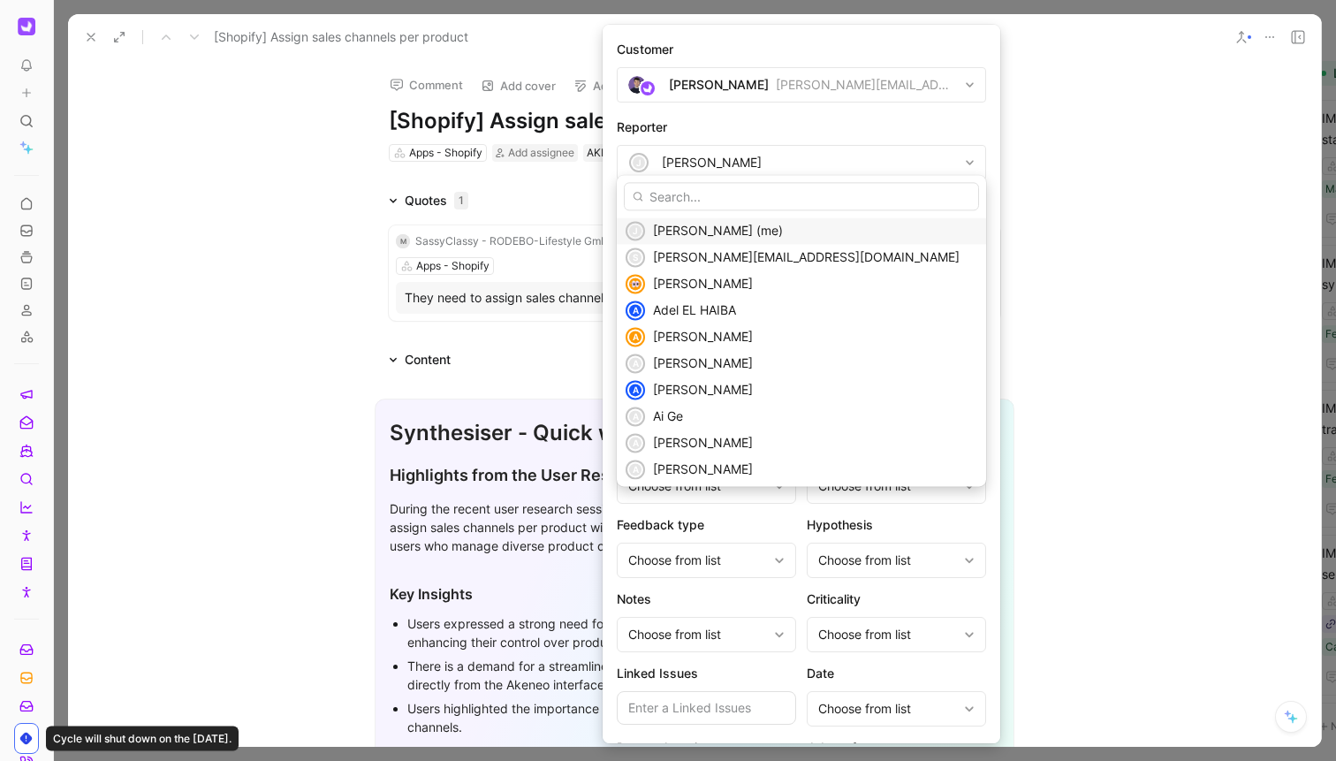
click at [725, 80] on div "[PERSON_NAME]" at bounding box center [719, 84] width 100 height 21
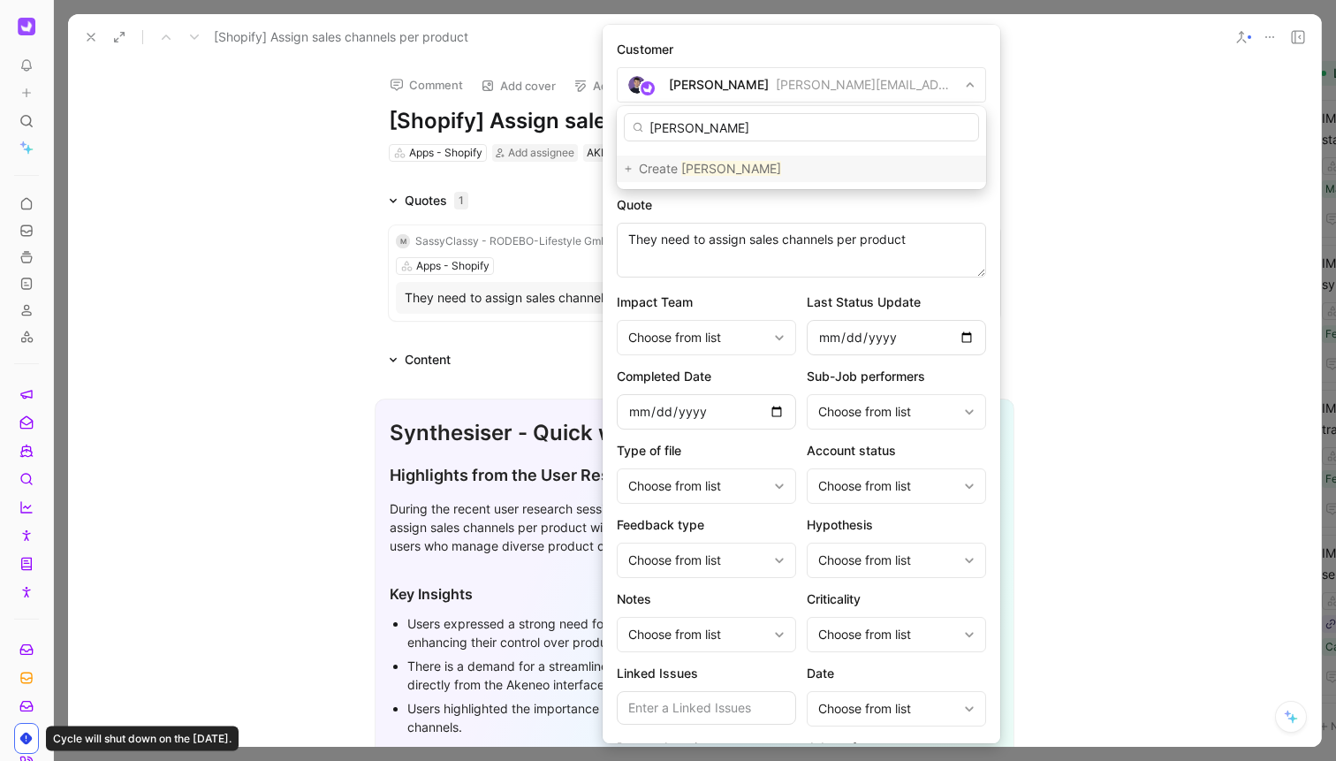
type input "[PERSON_NAME]"
click at [672, 167] on div "Create [PERSON_NAME]" at bounding box center [808, 168] width 339 height 21
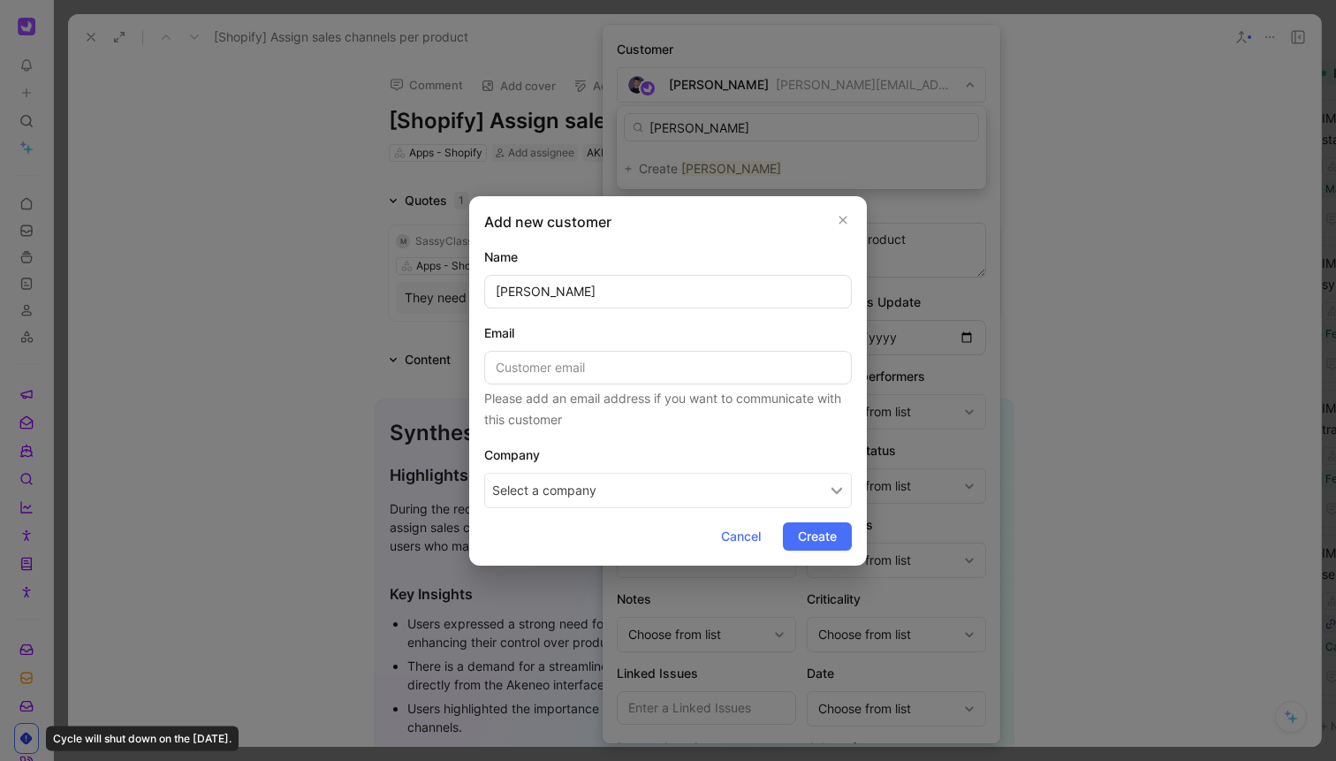
drag, startPoint x: 794, startPoint y: 534, endPoint x: 794, endPoint y: 489, distance: 45.1
click at [794, 489] on form "Name [PERSON_NAME] Email Please add an email address if you want to communicate…" at bounding box center [668, 399] width 368 height 304
click at [794, 489] on button "Select a company" at bounding box center [668, 490] width 368 height 35
click at [677, 305] on input "[PERSON_NAME]" at bounding box center [668, 292] width 368 height 34
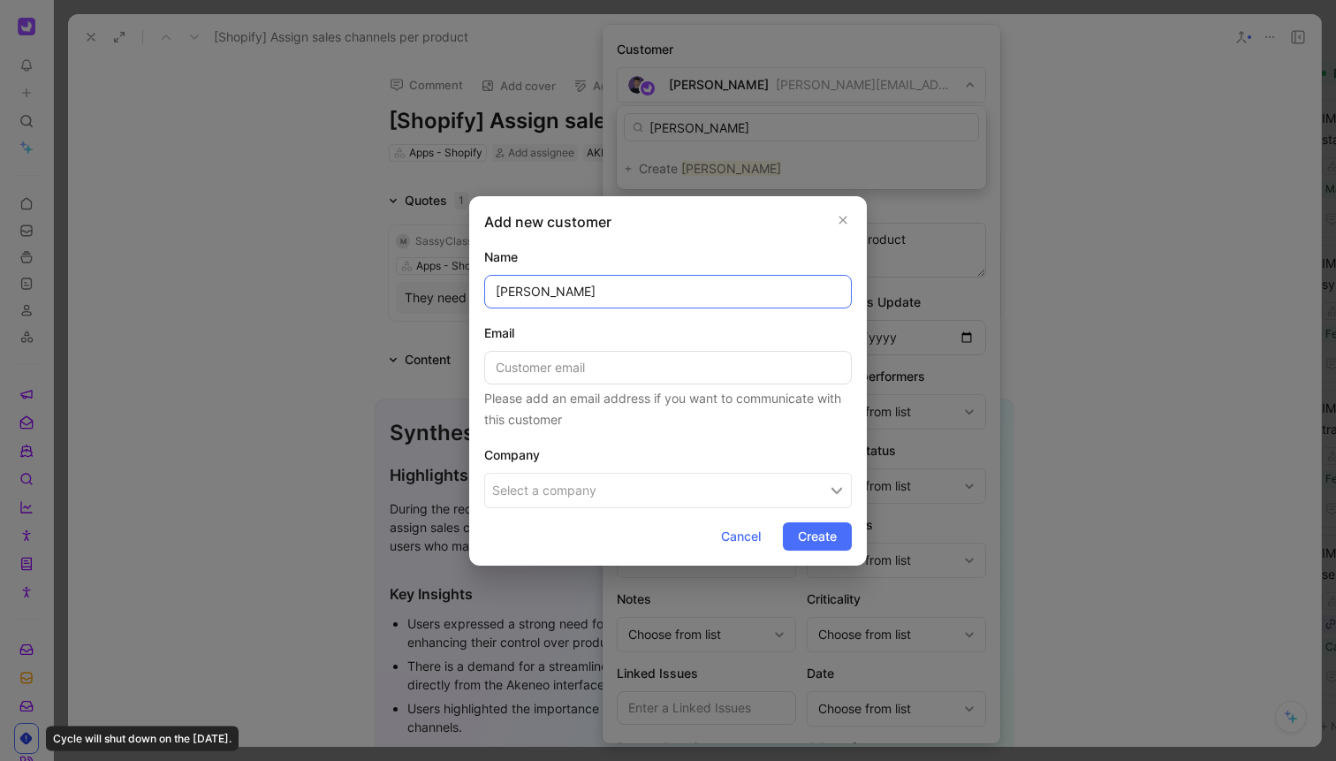
click at [677, 305] on input "[PERSON_NAME]" at bounding box center [668, 292] width 368 height 34
click at [581, 478] on button "Select a company" at bounding box center [668, 490] width 368 height 35
type input "[PERSON_NAME]"
click at [575, 565] on span "[PERSON_NAME]" at bounding box center [591, 567] width 107 height 22
click at [800, 540] on span "Create" at bounding box center [817, 536] width 39 height 21
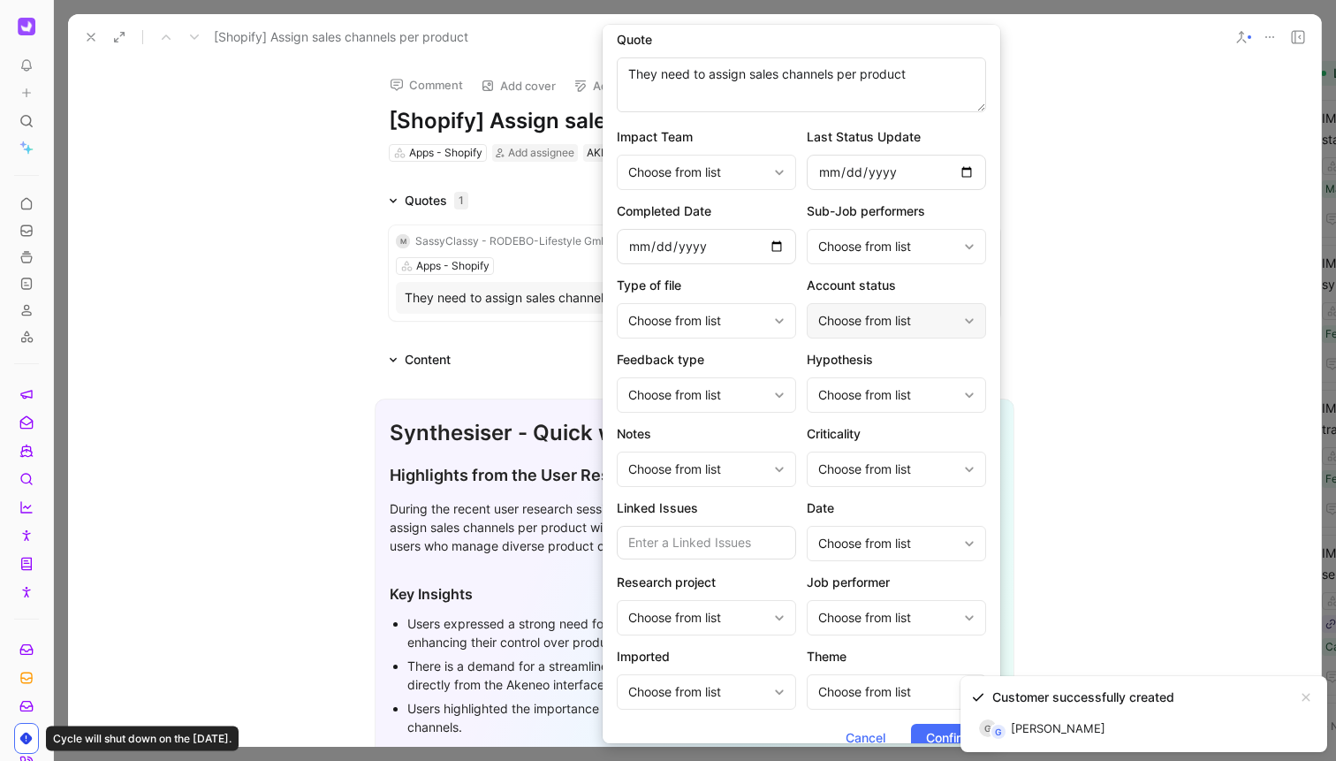
scroll to position [188, 0]
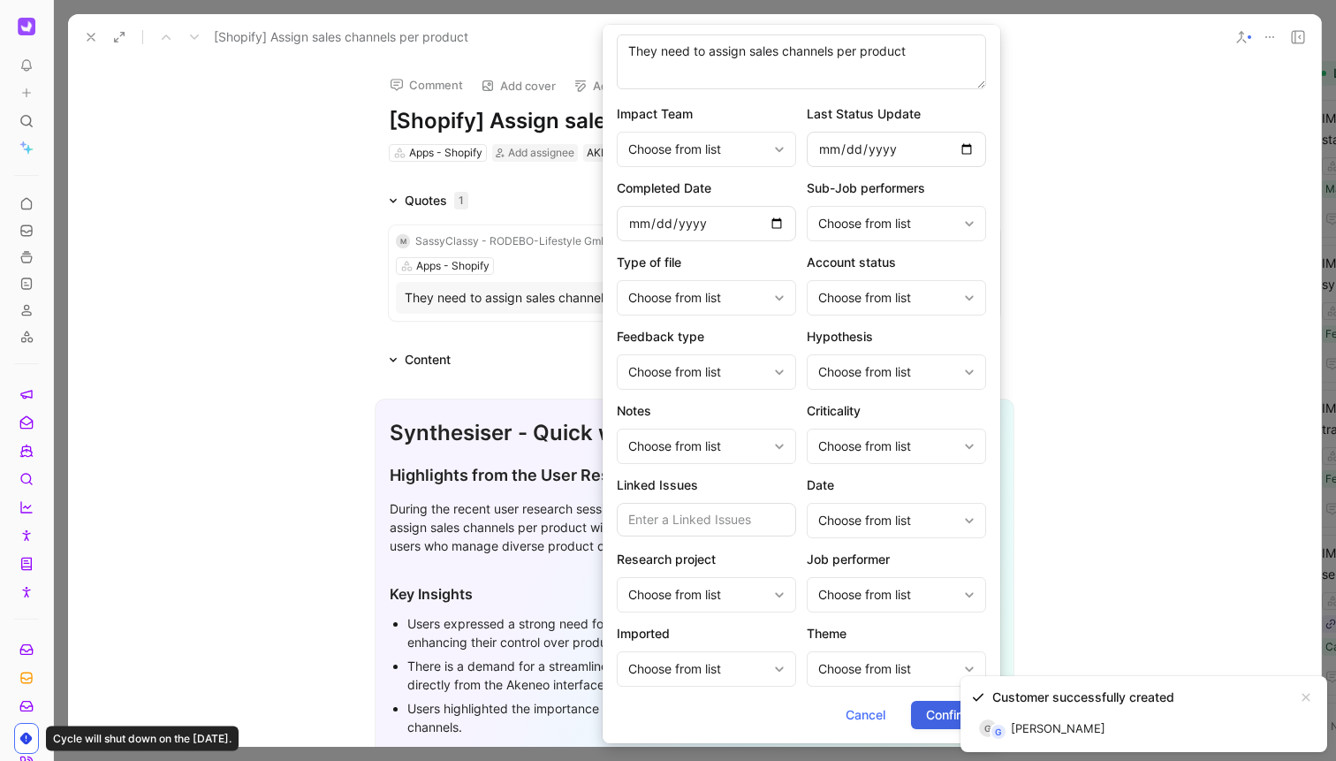
click at [931, 715] on span "Confirm" at bounding box center [948, 714] width 45 height 21
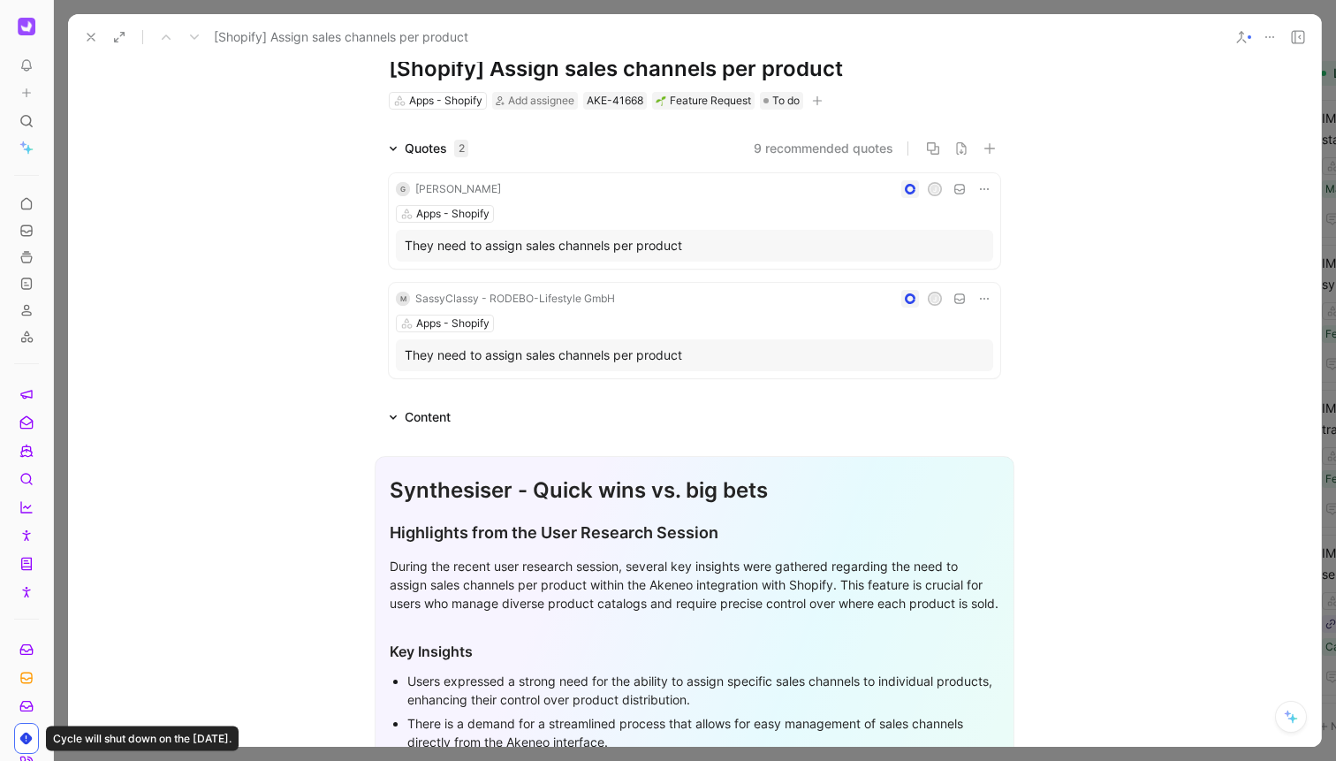
scroll to position [0, 0]
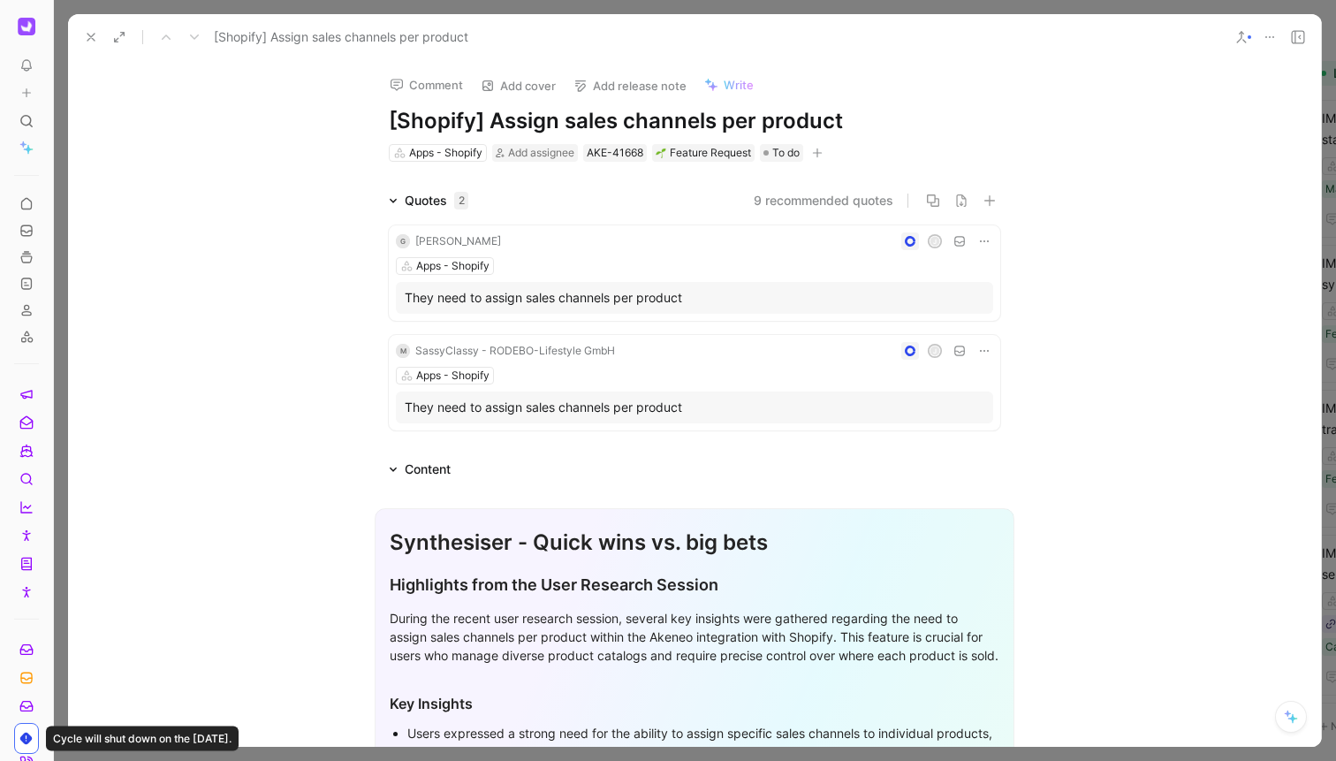
click at [213, 4] on div at bounding box center [695, 380] width 1282 height 761
